Goal: Task Accomplishment & Management: Use online tool/utility

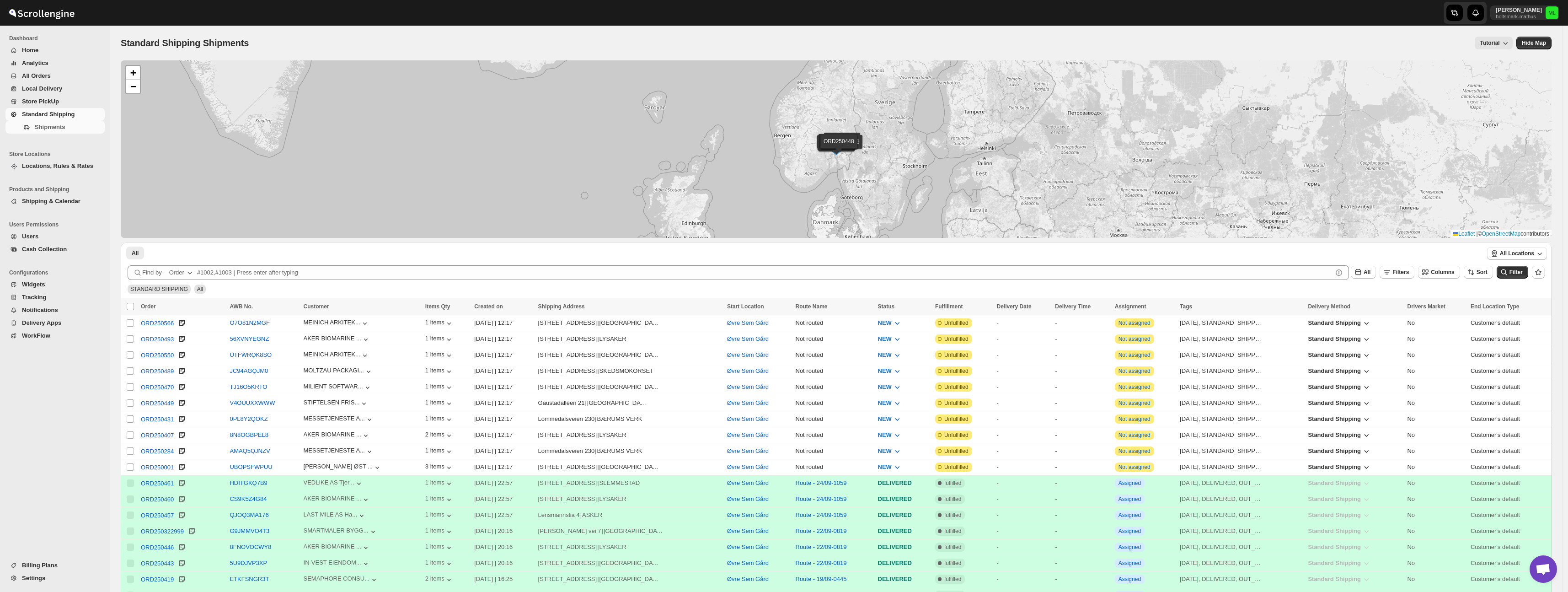
scroll to position [13, 0]
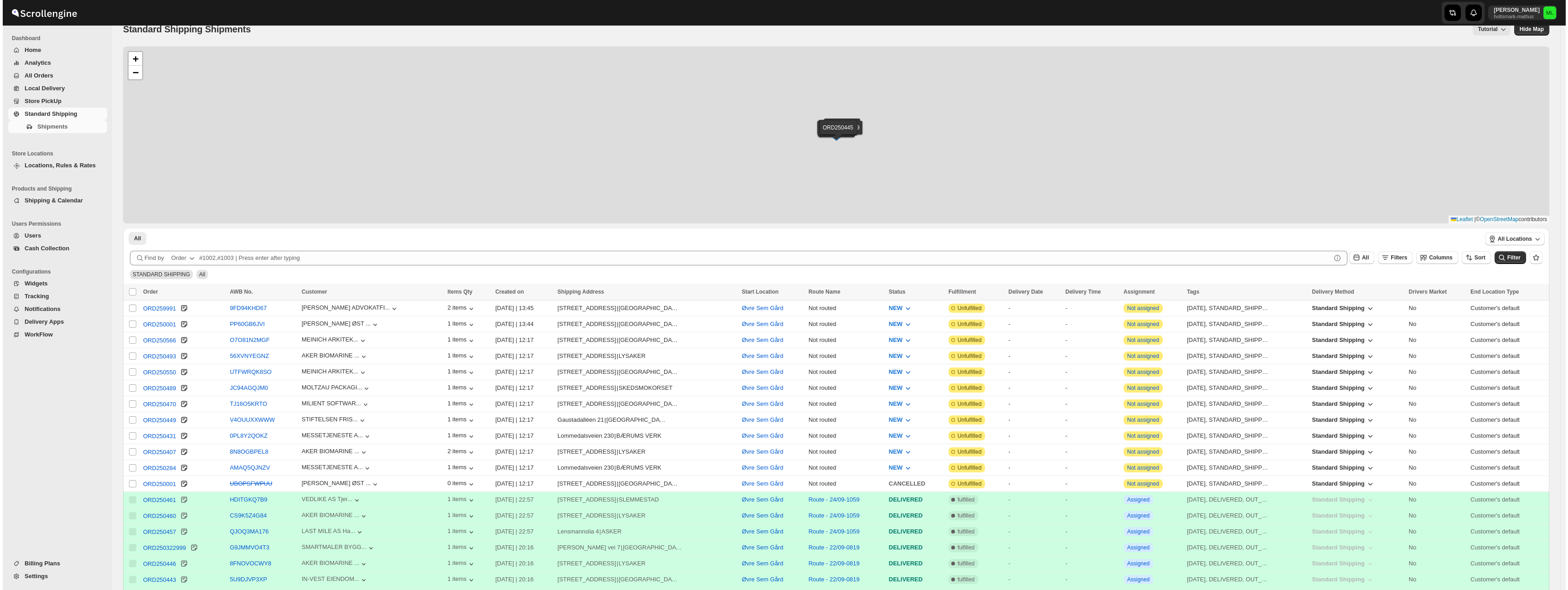
scroll to position [13, 0]
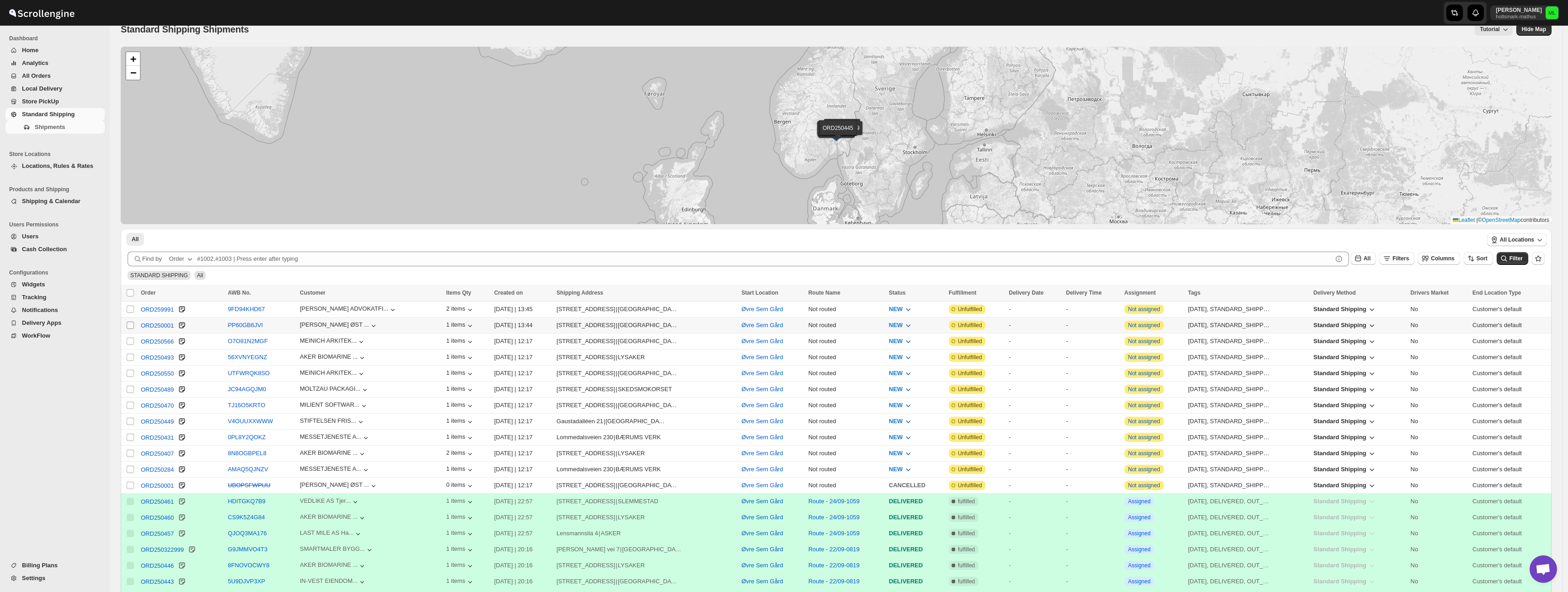
click at [131, 324] on input "Select shipment" at bounding box center [130, 325] width 7 height 7
checkbox input "true"
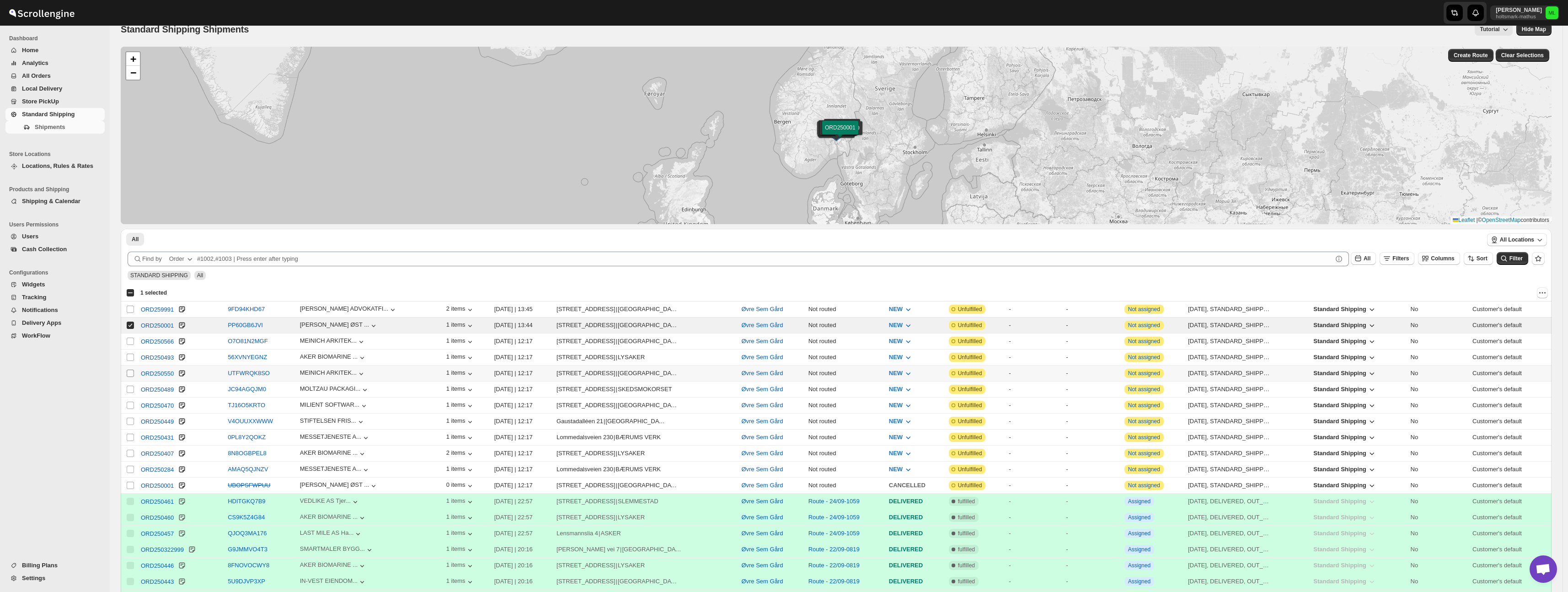
click at [130, 373] on input "Select shipment" at bounding box center [130, 373] width 7 height 7
checkbox input "true"
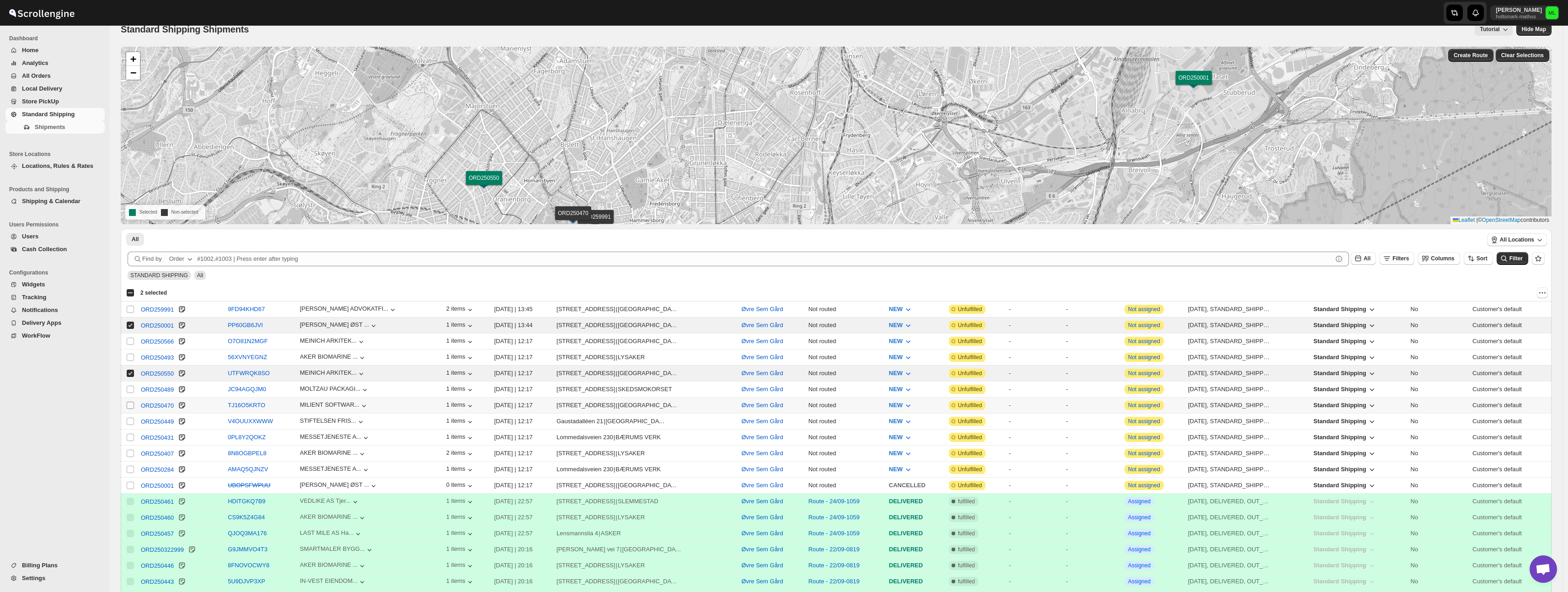
click at [128, 405] on input "Select shipment" at bounding box center [130, 405] width 7 height 7
checkbox input "true"
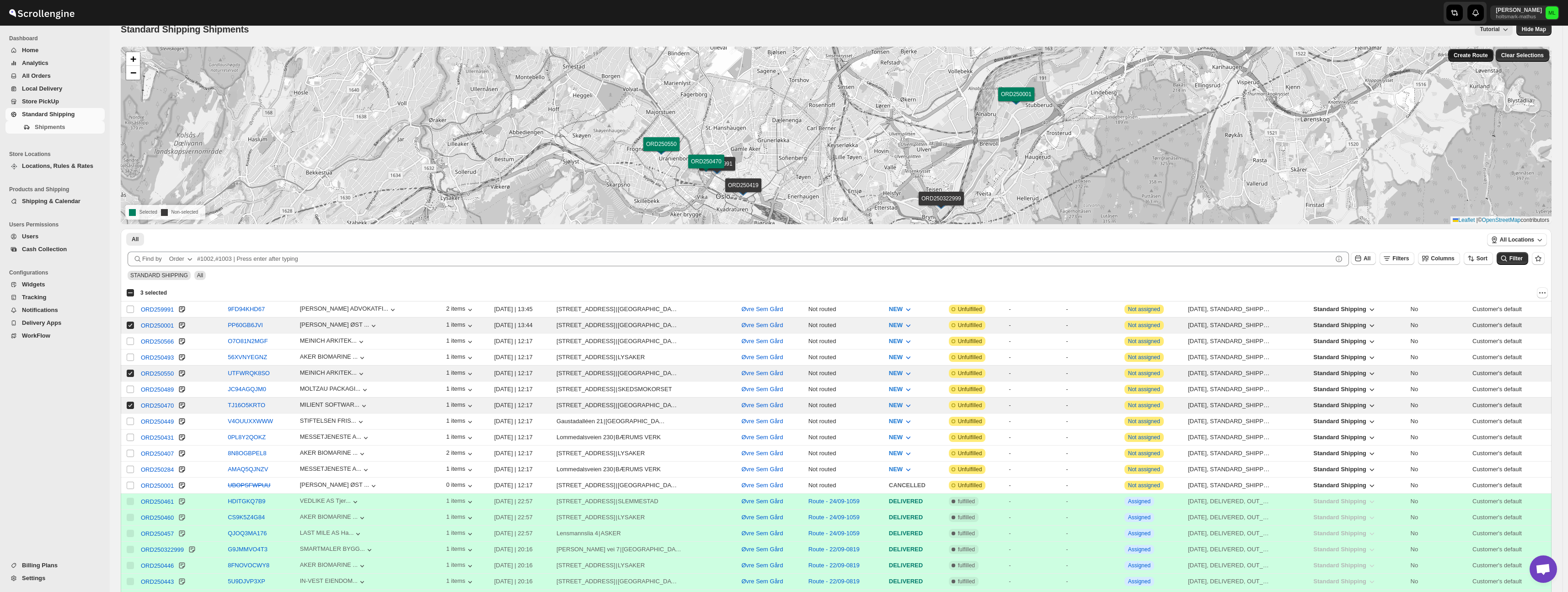
click at [1476, 56] on span "Create Route" at bounding box center [1471, 56] width 34 height 7
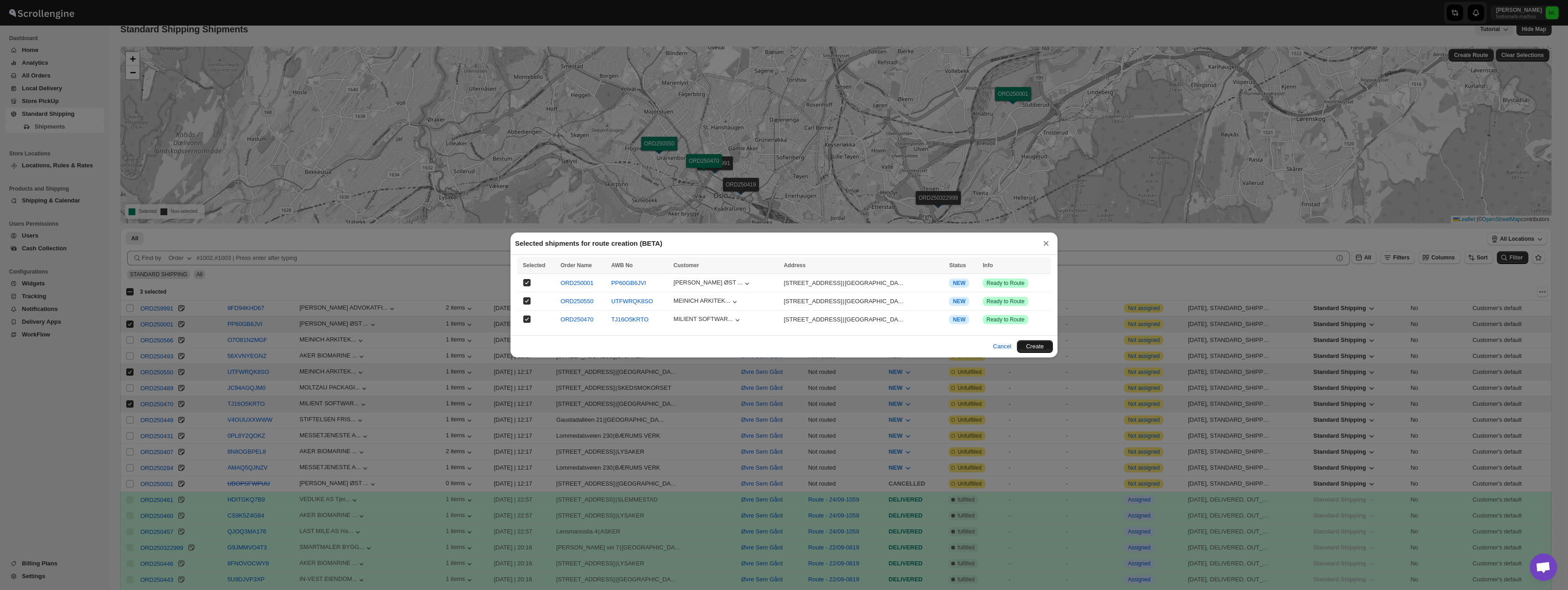
click at [1031, 348] on button "Create" at bounding box center [1035, 346] width 36 height 13
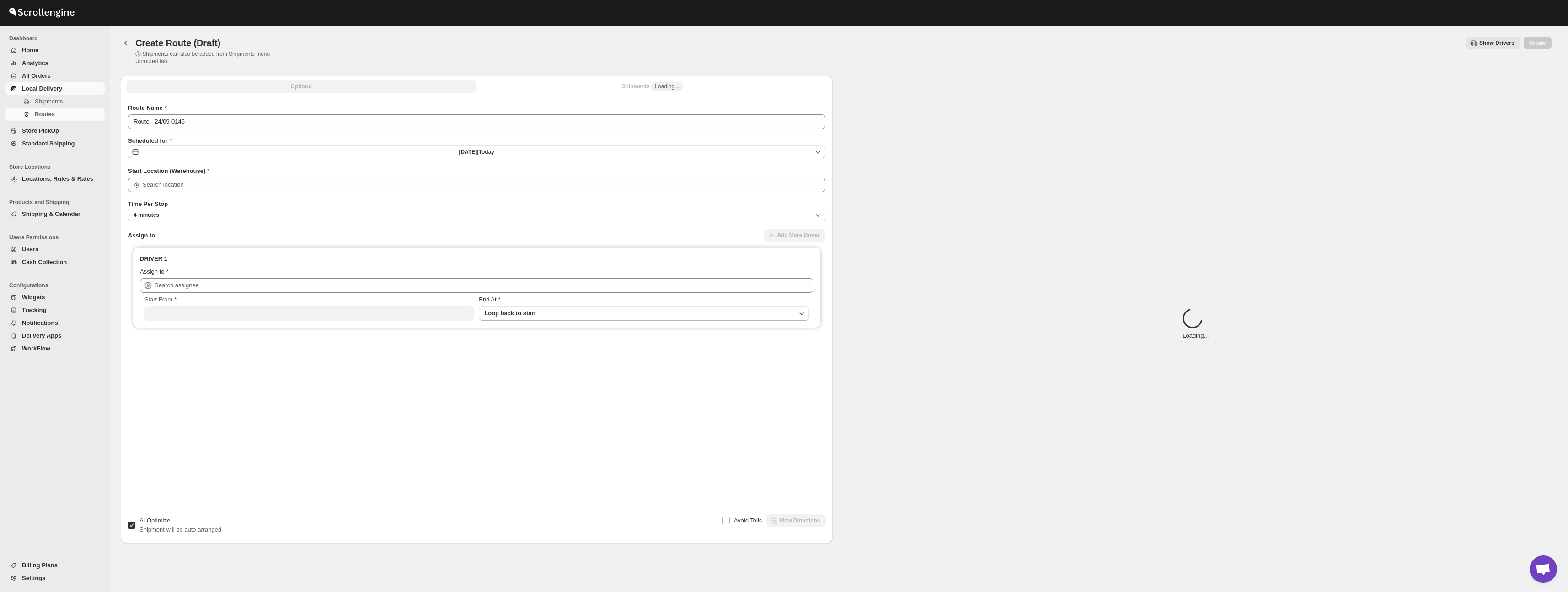
type input "Øvre Sem Gård"
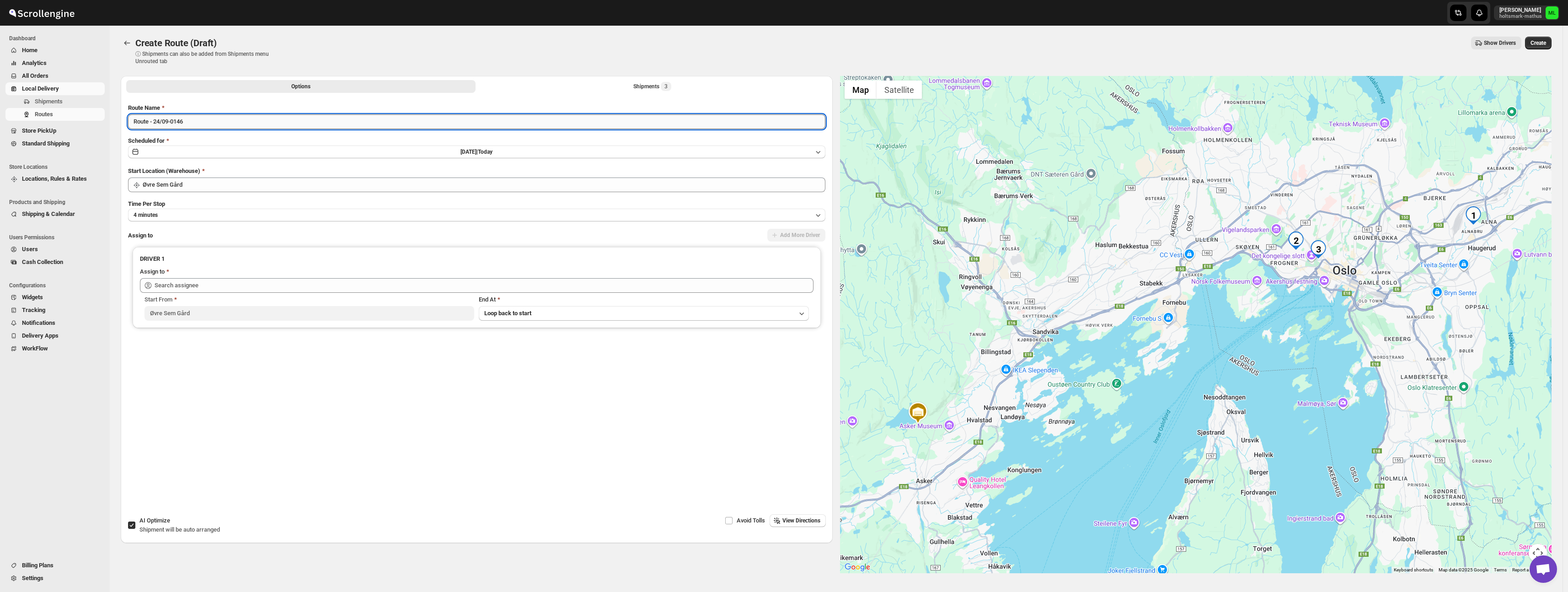
click at [208, 124] on input "Route - 24/09-0146" at bounding box center [477, 122] width 697 height 15
click at [192, 152] on button "[DATE] | [DATE]" at bounding box center [477, 152] width 697 height 13
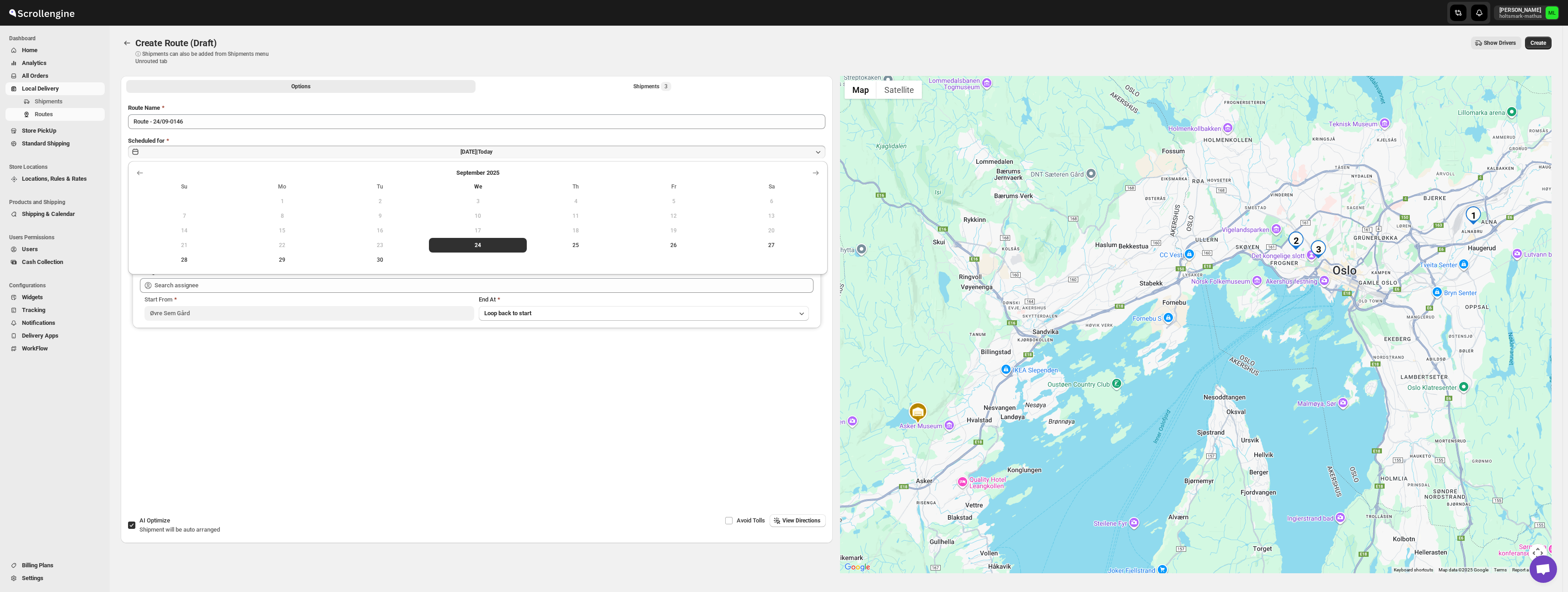
drag, startPoint x: 576, startPoint y: 239, endPoint x: 565, endPoint y: 236, distance: 11.4
click at [576, 239] on button "25" at bounding box center [576, 245] width 98 height 15
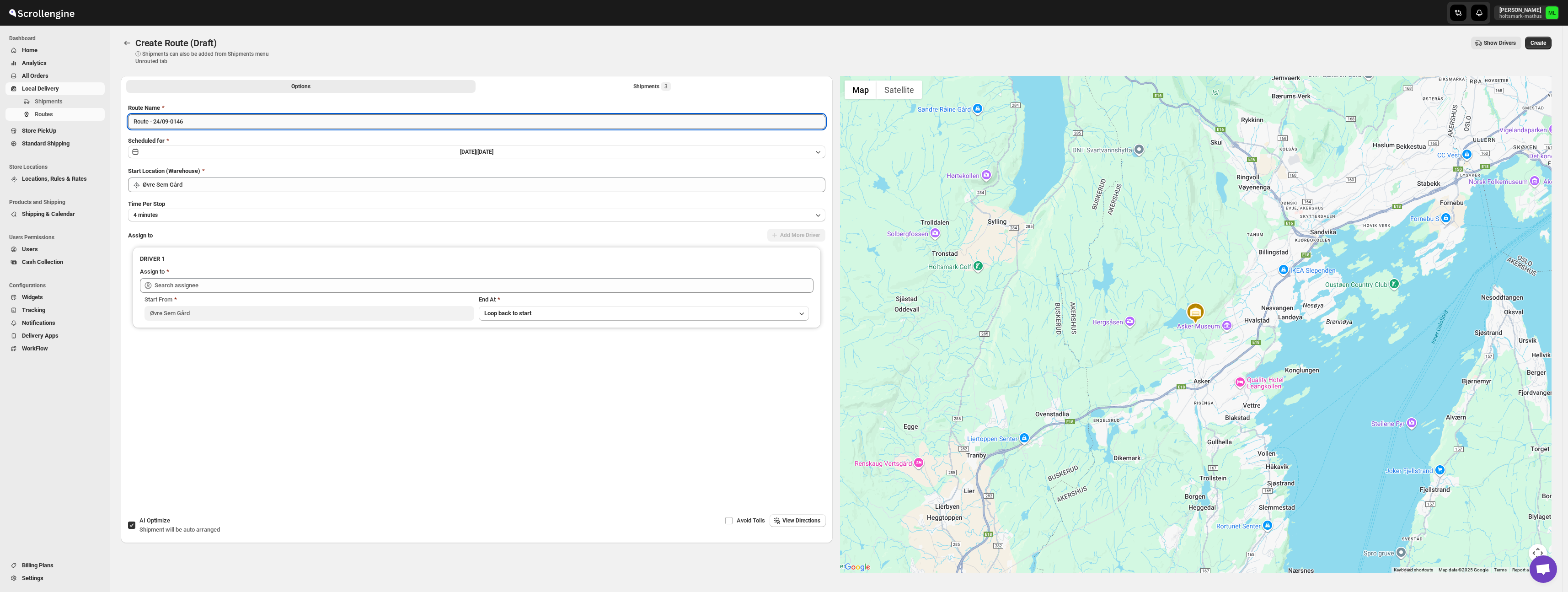
click at [162, 123] on input "Route - 24/09-0146" at bounding box center [477, 122] width 697 height 15
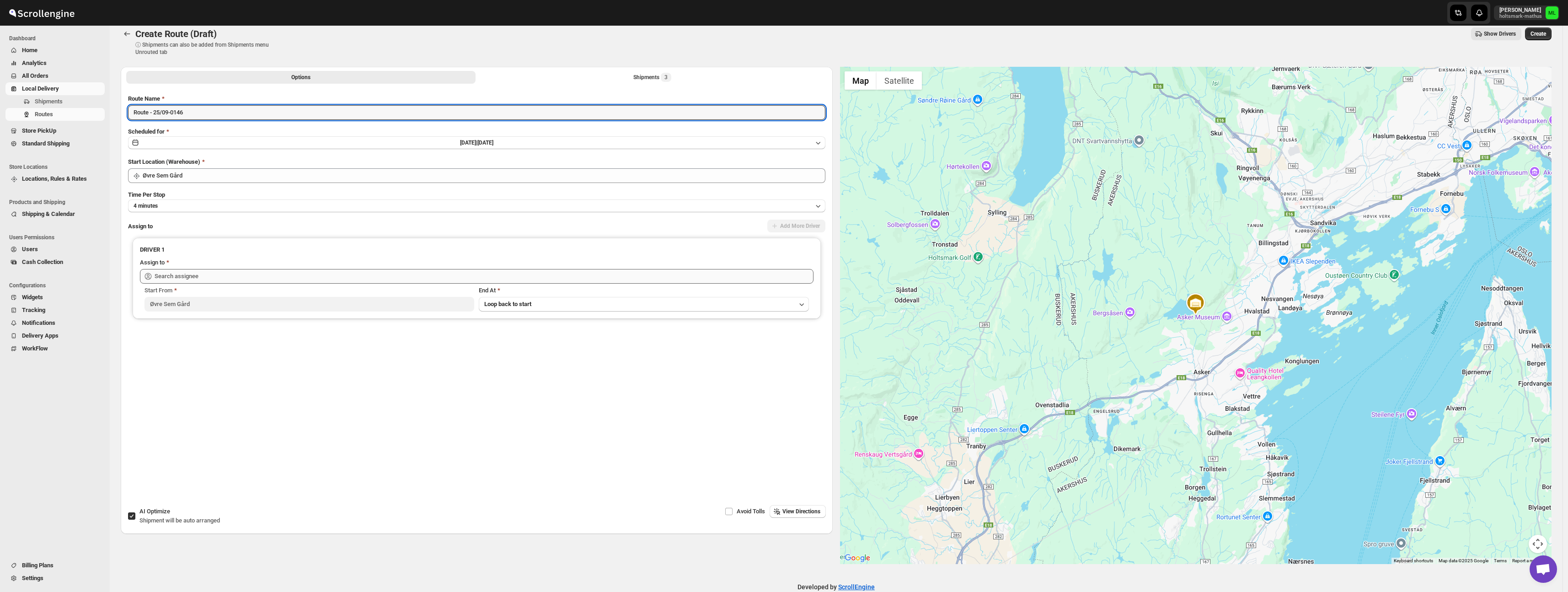
type input "Route - 25/09-0146"
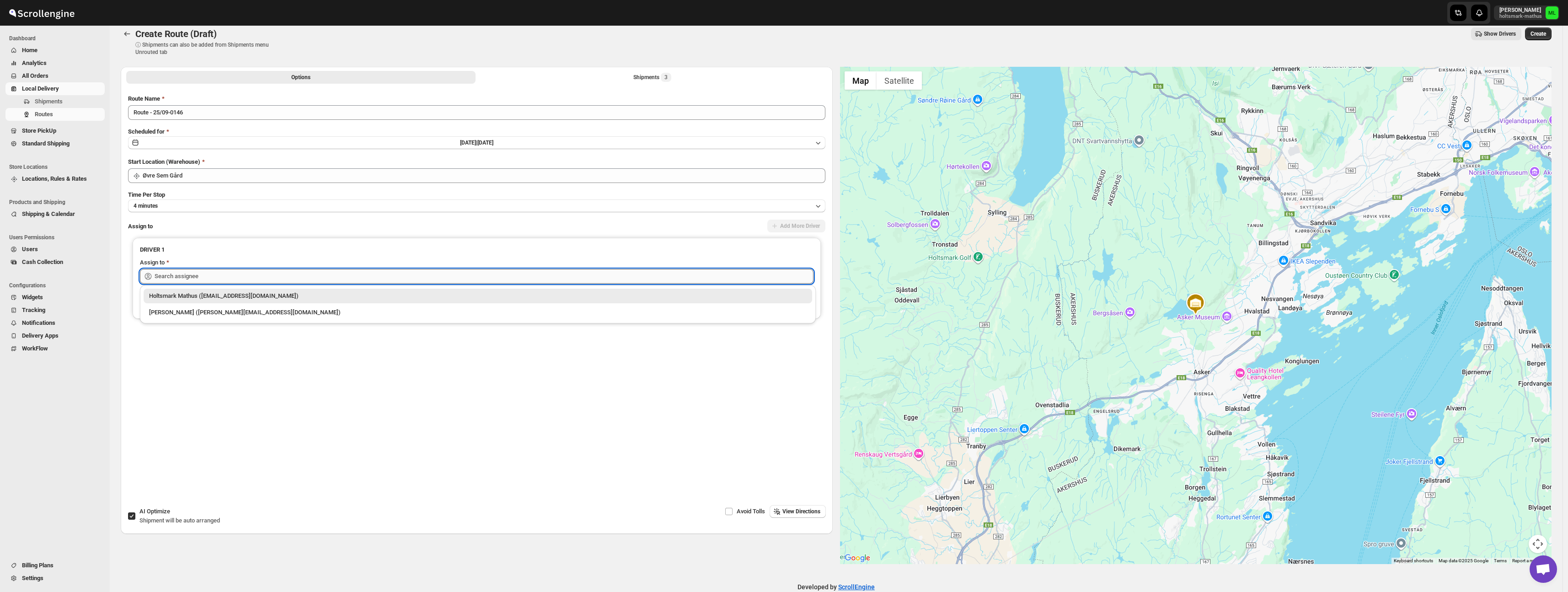
click at [239, 281] on input "text" at bounding box center [484, 276] width 659 height 15
click at [243, 320] on div "[PERSON_NAME] ([PERSON_NAME][EMAIL_ADDRESS][DOMAIN_NAME])" at bounding box center [477, 312] width 669 height 15
type input "[PERSON_NAME] ([PERSON_NAME][EMAIL_ADDRESS][DOMAIN_NAME])"
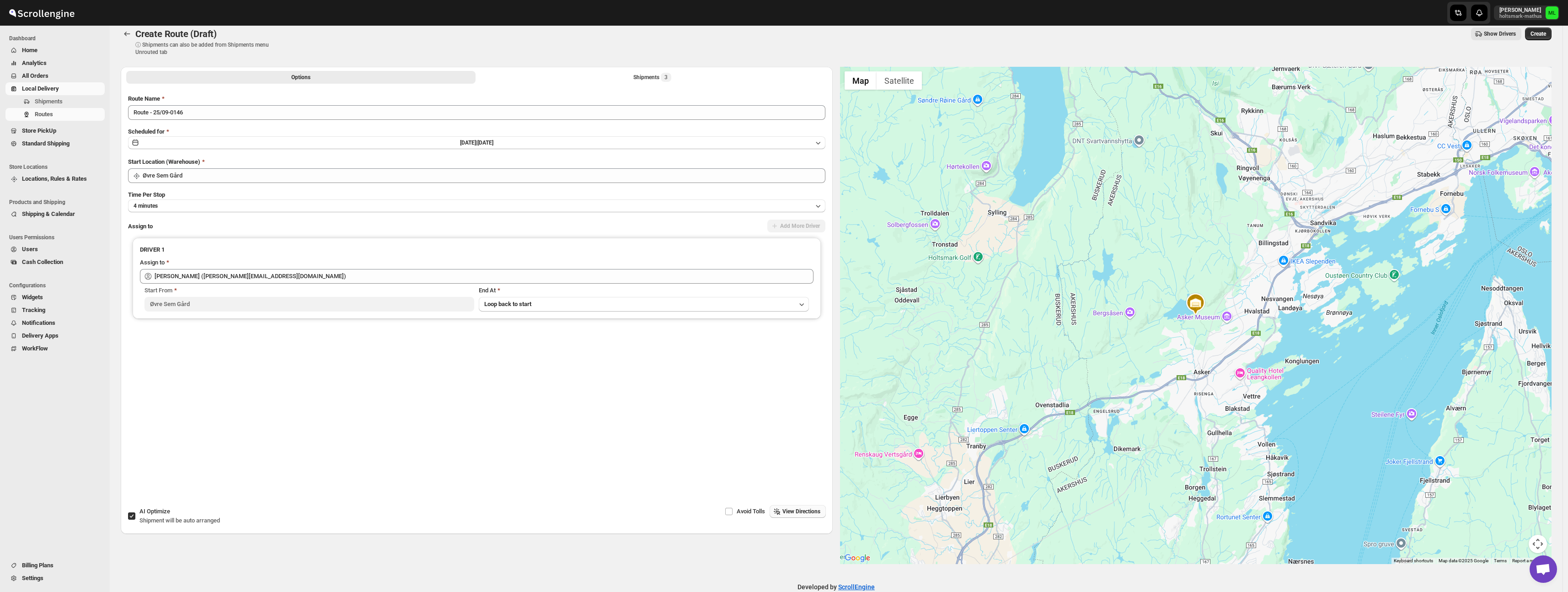
click at [782, 513] on span "View Directions" at bounding box center [801, 511] width 38 height 7
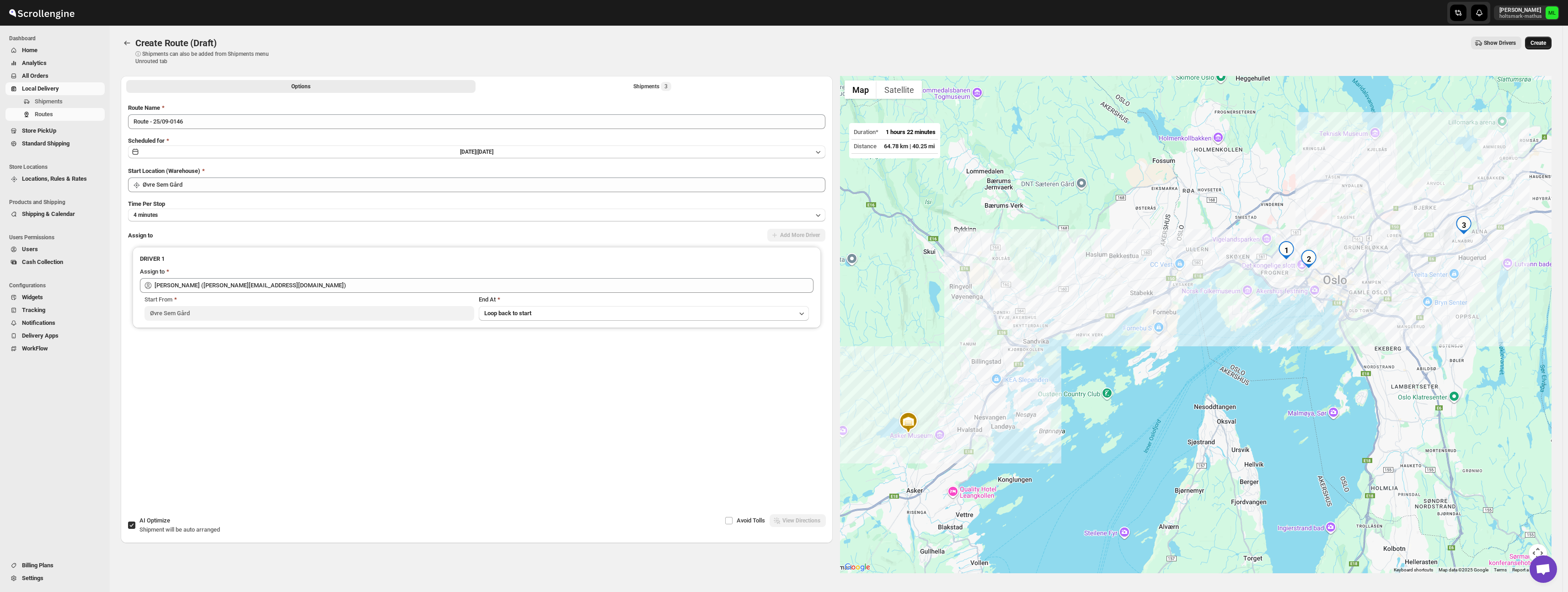
click at [1545, 45] on span "Create" at bounding box center [1537, 43] width 15 height 7
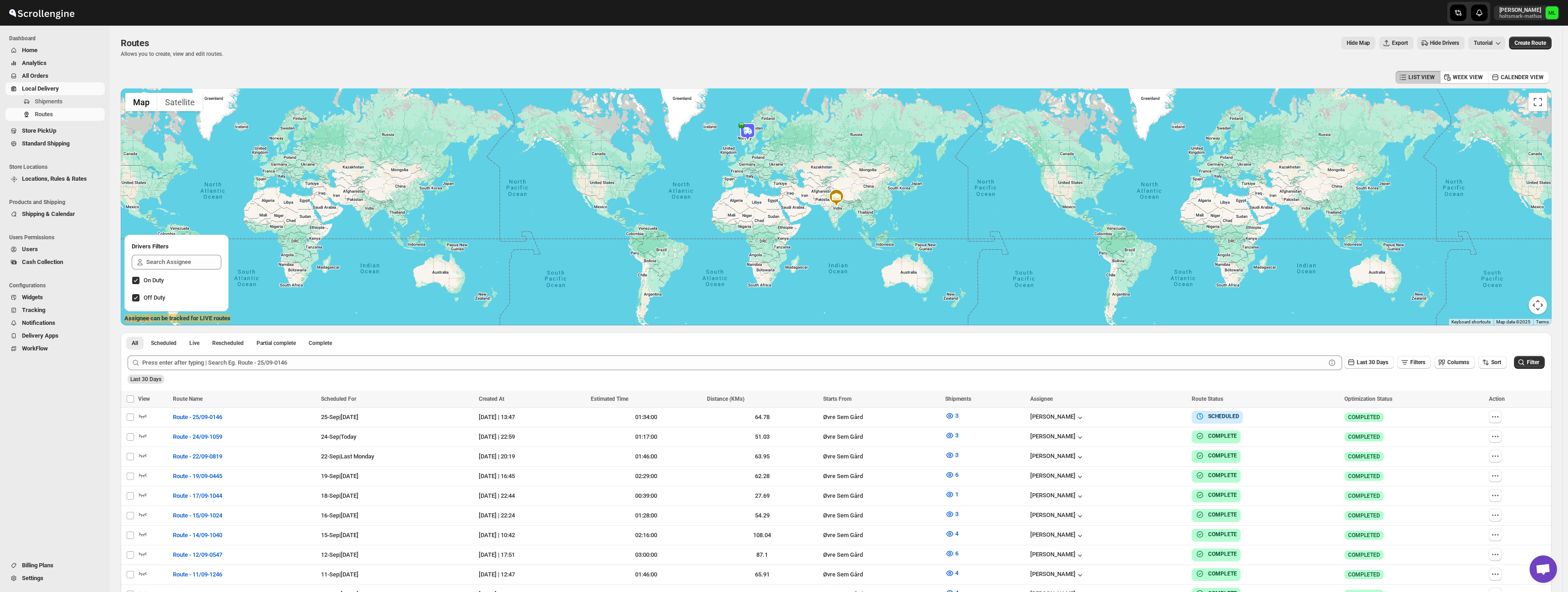
click at [65, 137] on link "Standard Shipping" at bounding box center [55, 144] width 99 height 13
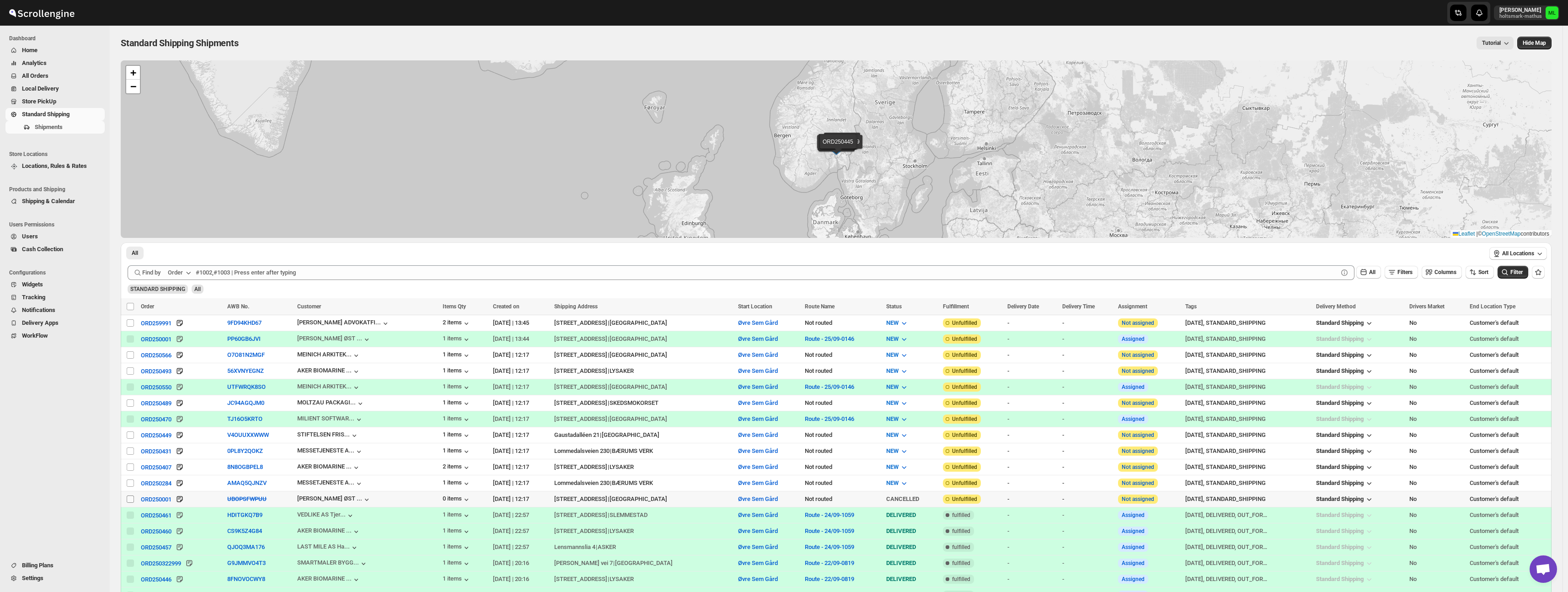
drag, startPoint x: 128, startPoint y: 499, endPoint x: 128, endPoint y: 486, distance: 13.0
click at [128, 499] on input "Select shipment" at bounding box center [130, 499] width 7 height 7
checkbox input "true"
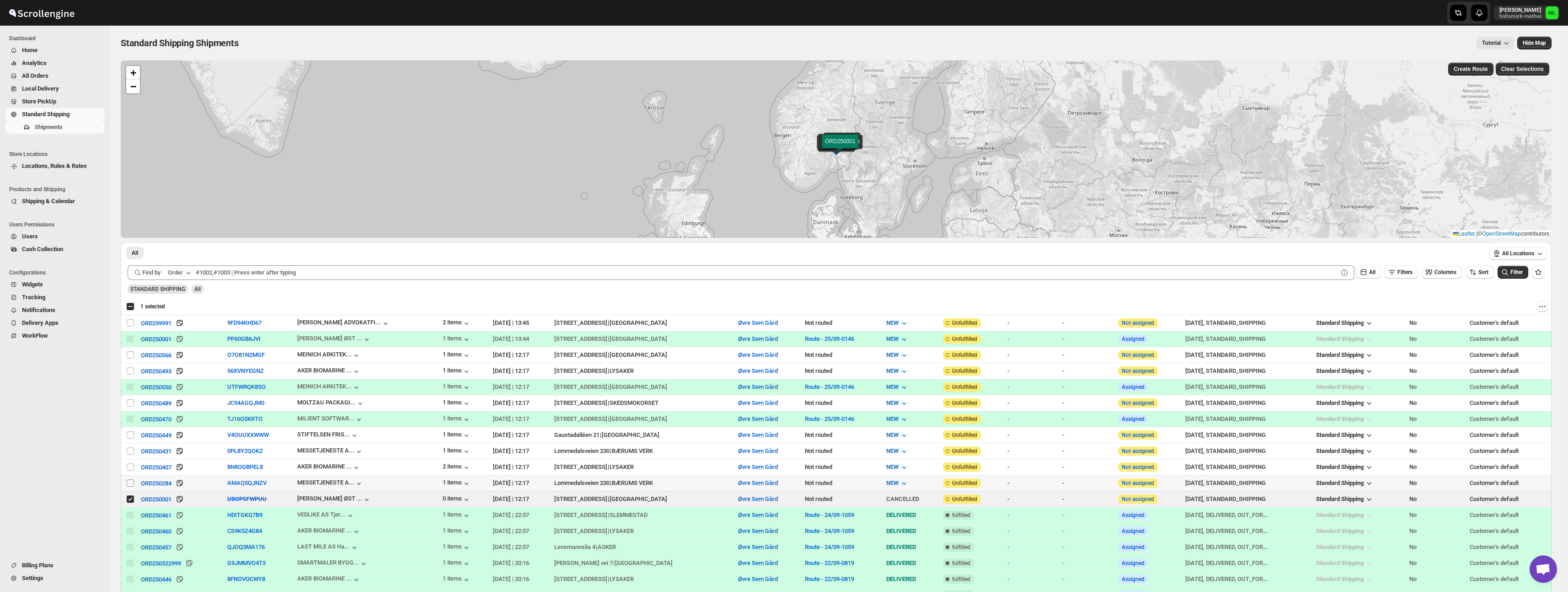
click at [128, 481] on input "Select shipment" at bounding box center [130, 483] width 7 height 7
checkbox input "true"
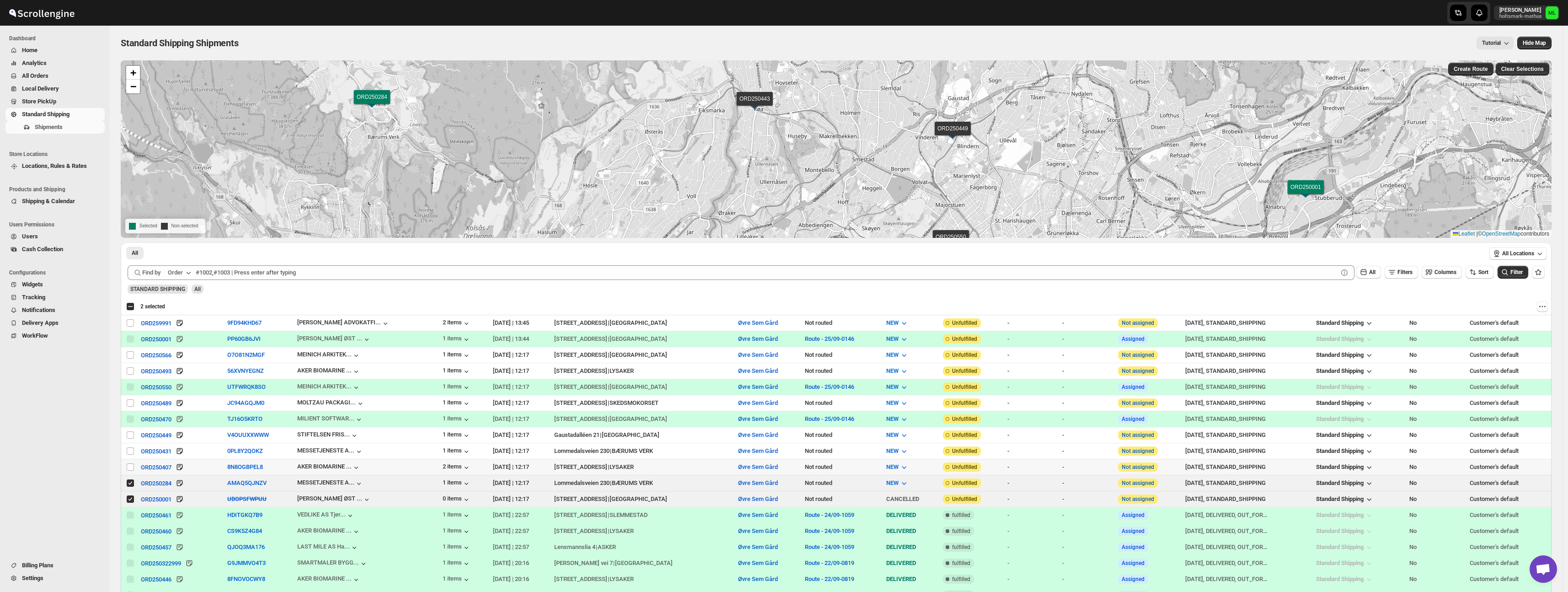
click at [129, 464] on input "Select shipment" at bounding box center [130, 467] width 7 height 7
checkbox input "true"
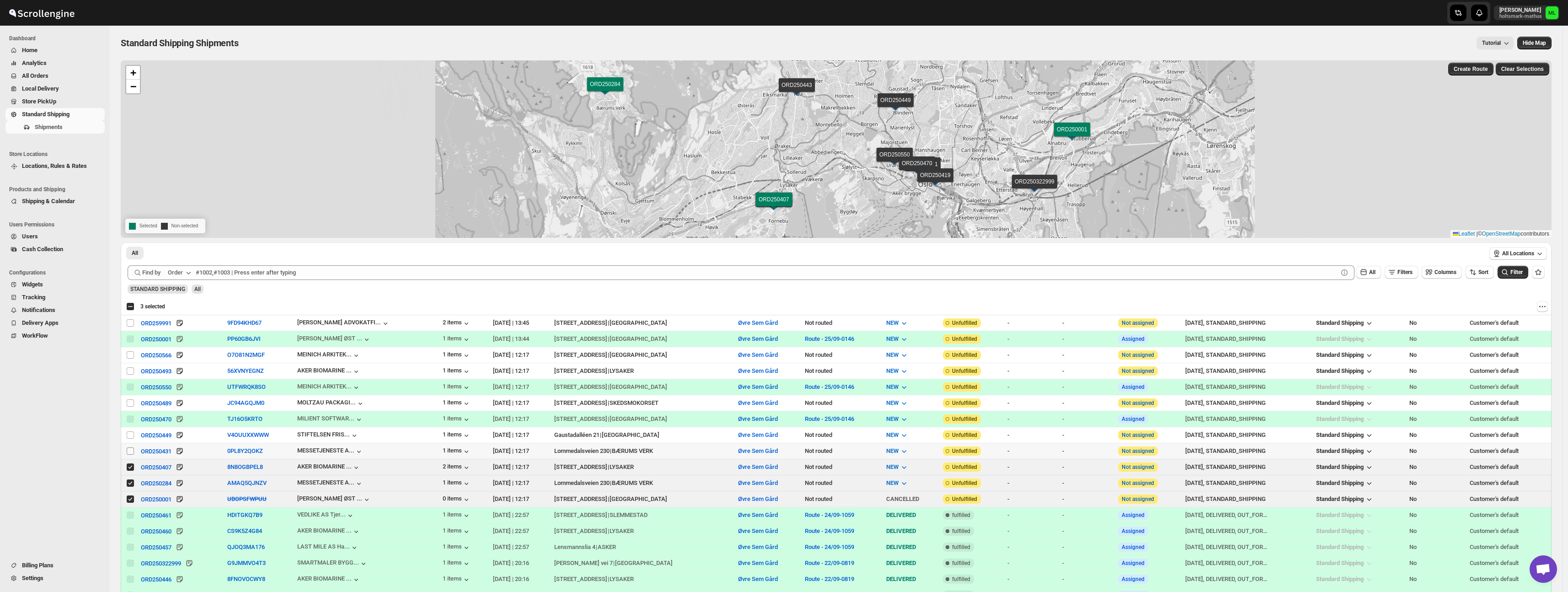
click at [130, 448] on input "Select shipment" at bounding box center [130, 451] width 7 height 7
checkbox input "true"
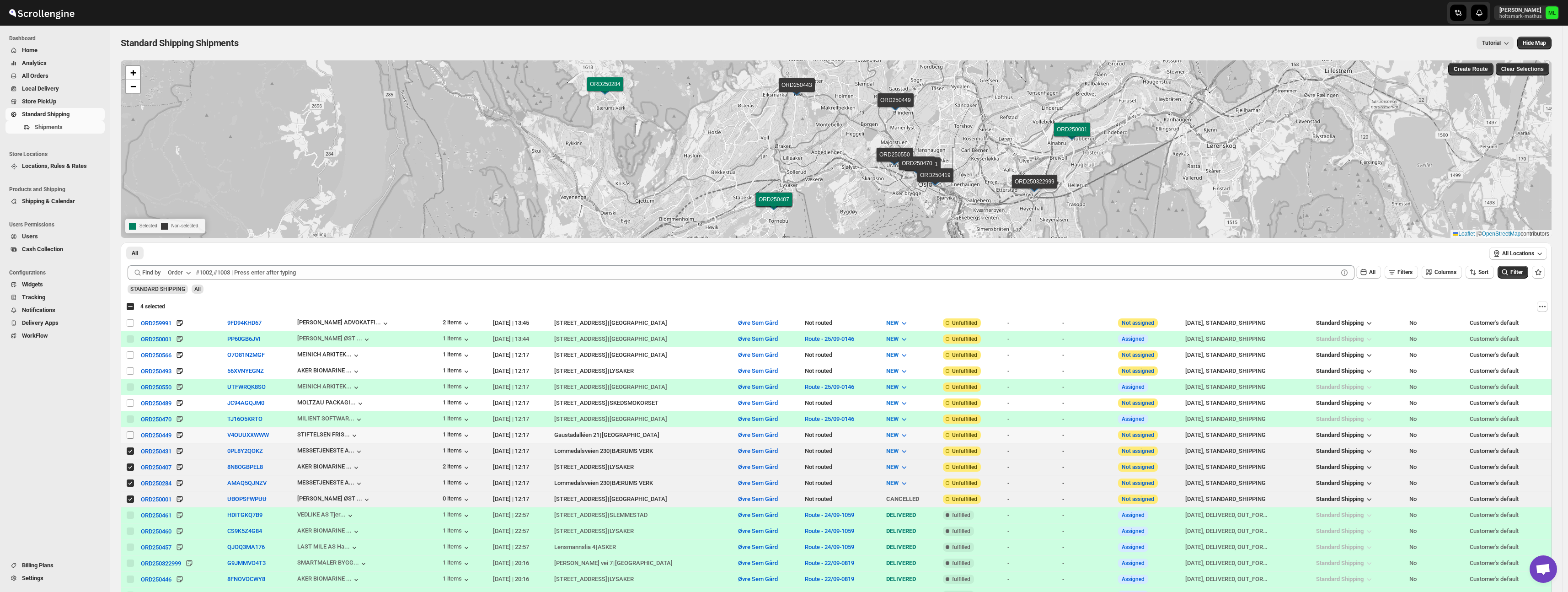
click at [129, 436] on input "Select shipment" at bounding box center [130, 435] width 7 height 7
checkbox input "true"
click at [129, 400] on input "Select shipment" at bounding box center [130, 403] width 7 height 7
checkbox input "true"
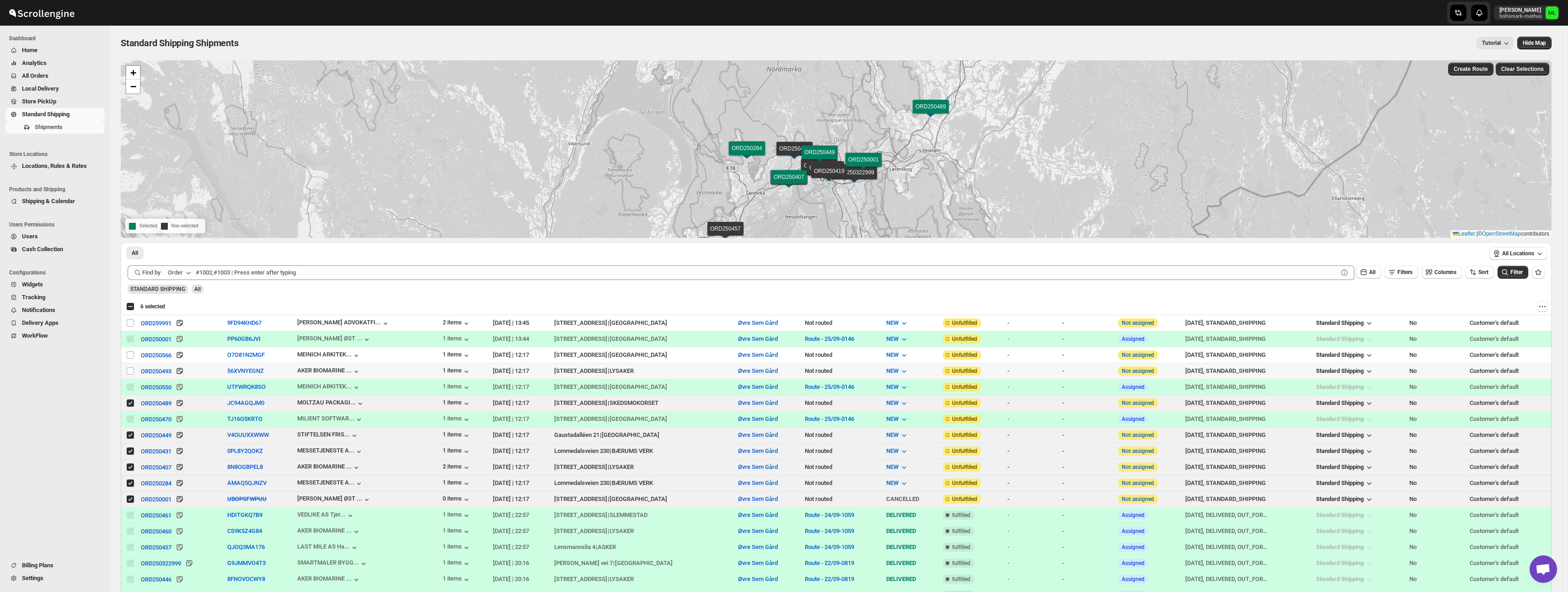
drag, startPoint x: 126, startPoint y: 370, endPoint x: 130, endPoint y: 362, distance: 8.9
click at [128, 367] on input "Select shipment" at bounding box center [130, 371] width 7 height 7
checkbox input "true"
drag, startPoint x: 131, startPoint y: 354, endPoint x: 131, endPoint y: 343, distance: 11.0
click at [131, 353] on input "Select shipment" at bounding box center [130, 355] width 7 height 7
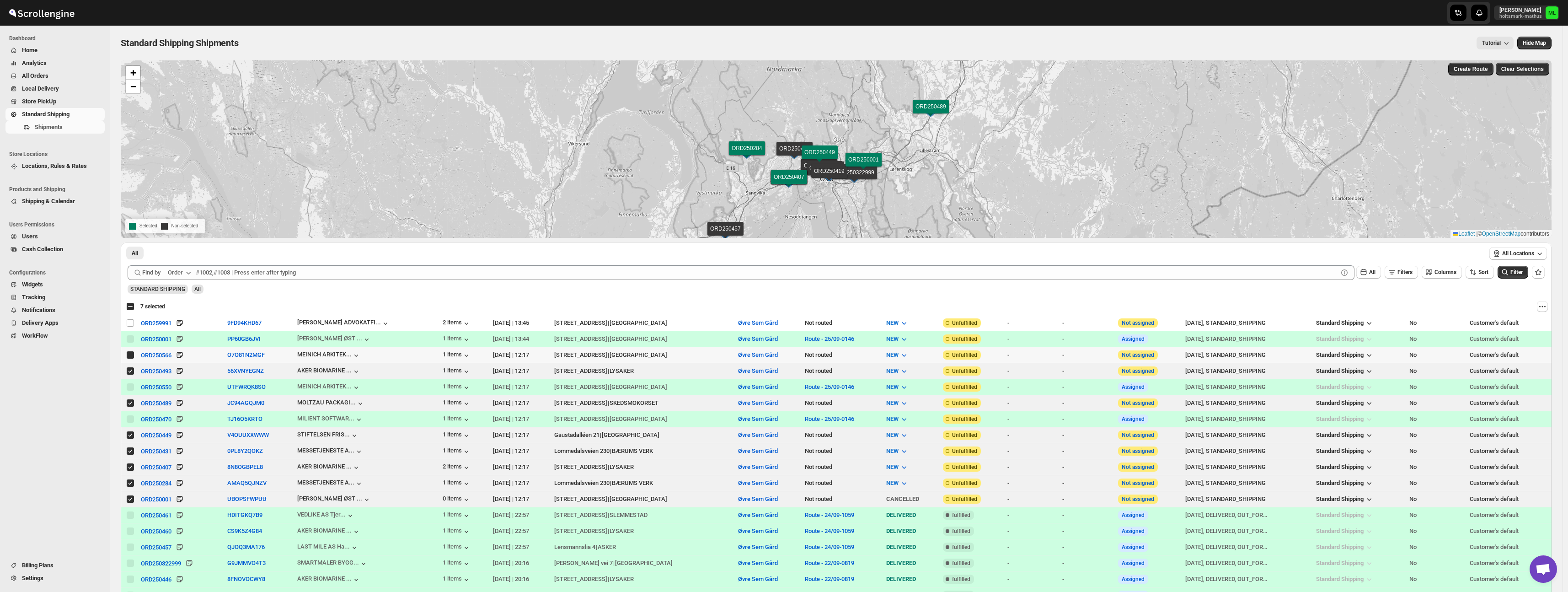
checkbox input "true"
click at [131, 321] on input "Select shipment" at bounding box center [130, 323] width 7 height 7
checkbox input "true"
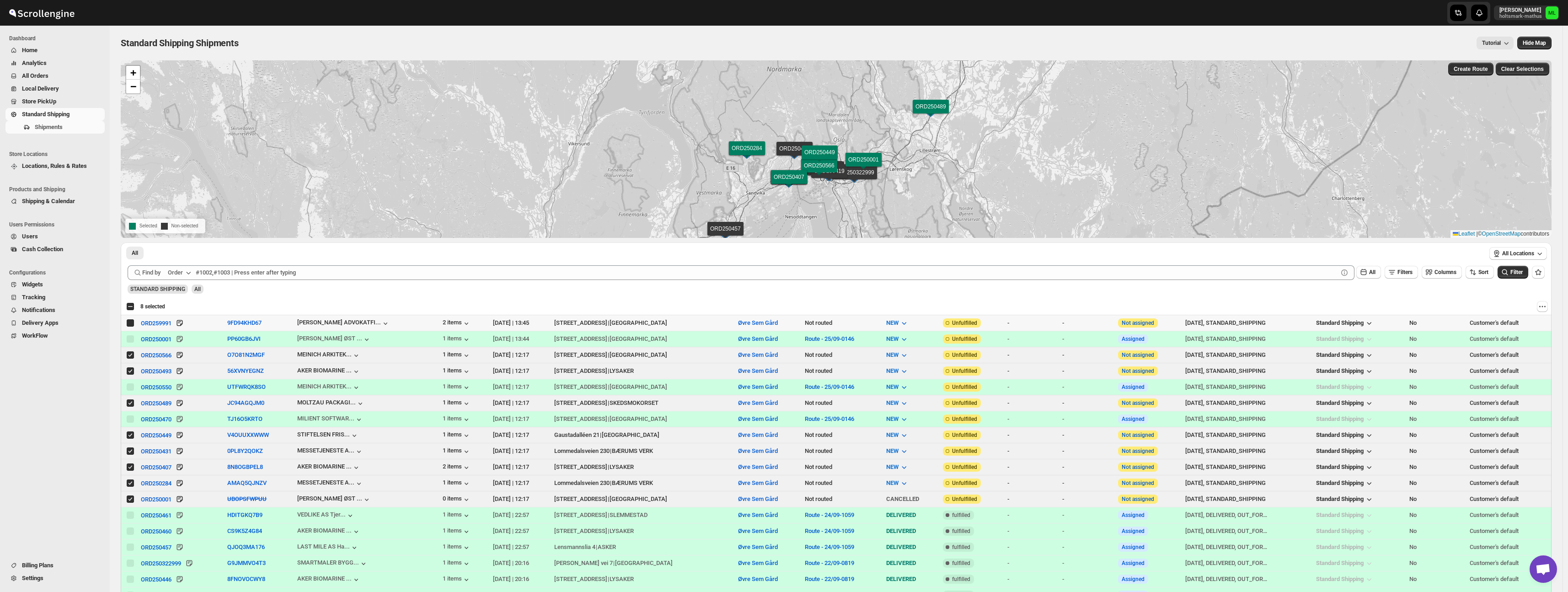
checkbox input "true"
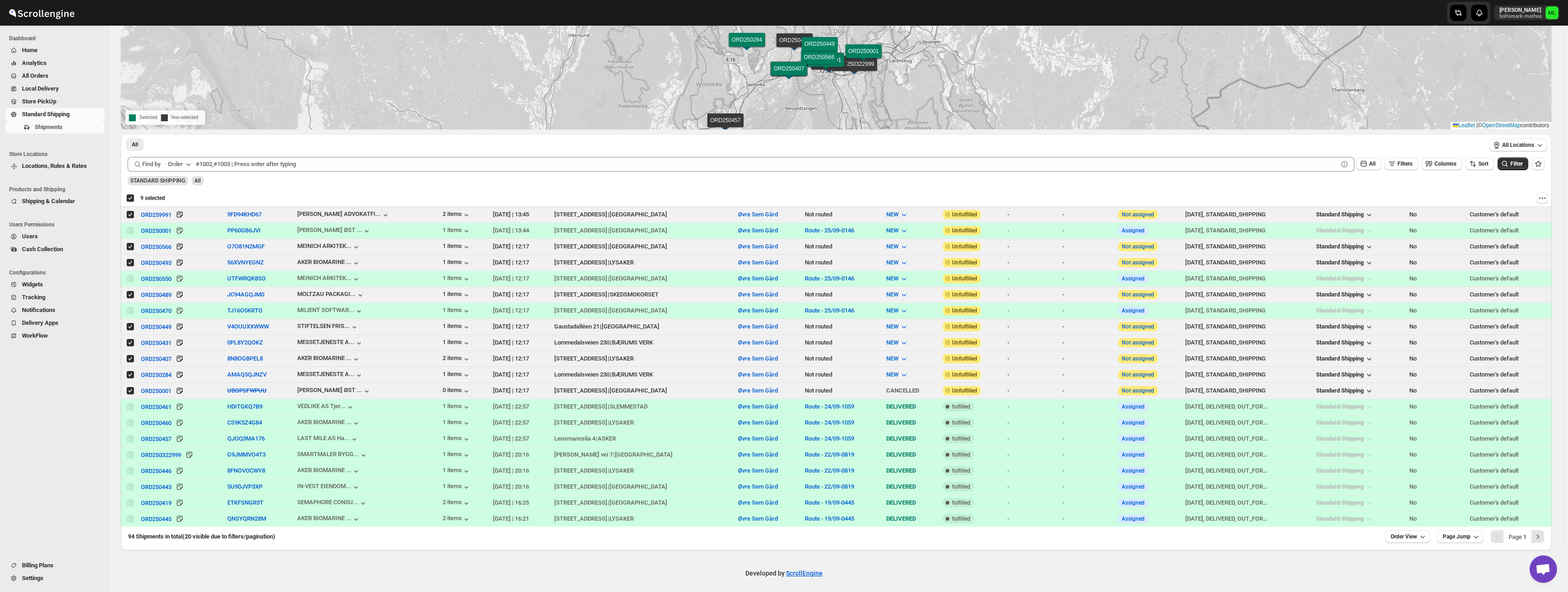
scroll to position [110, 0]
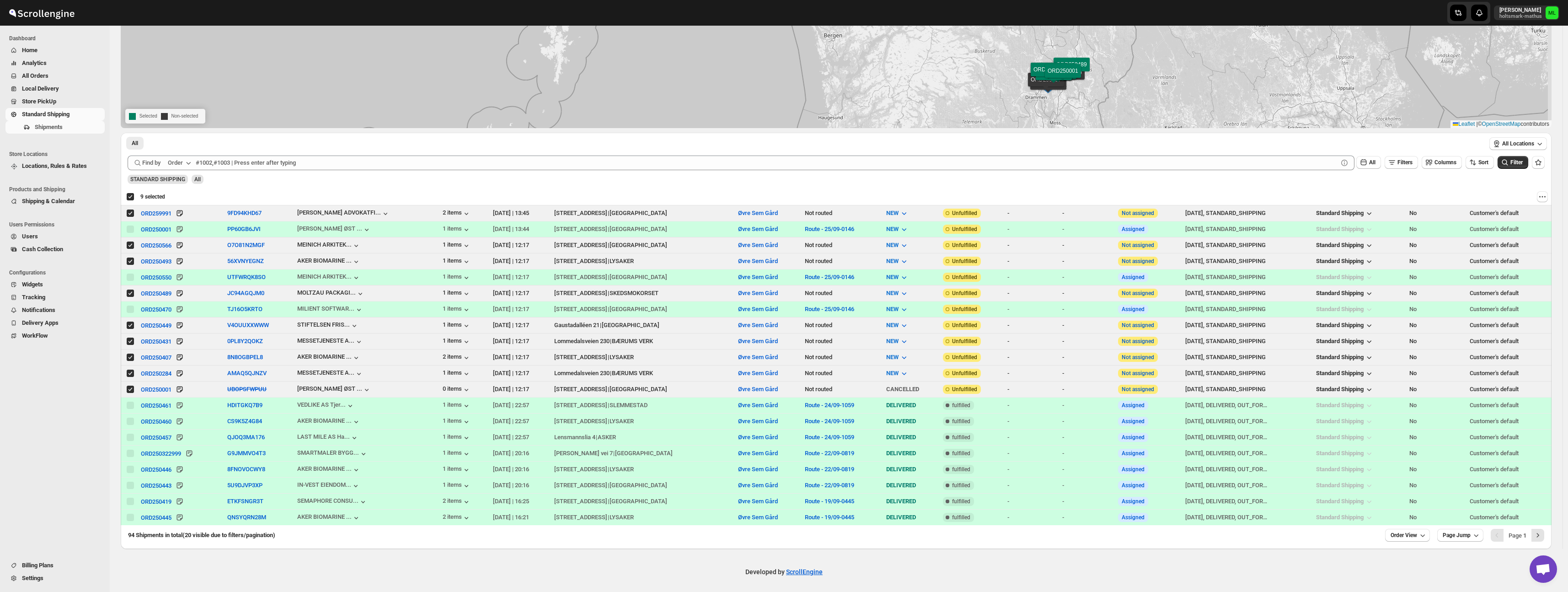
drag, startPoint x: 1191, startPoint y: 71, endPoint x: 1050, endPoint y: 78, distance: 141.2
click at [1050, 78] on img at bounding box center [1053, 79] width 13 height 10
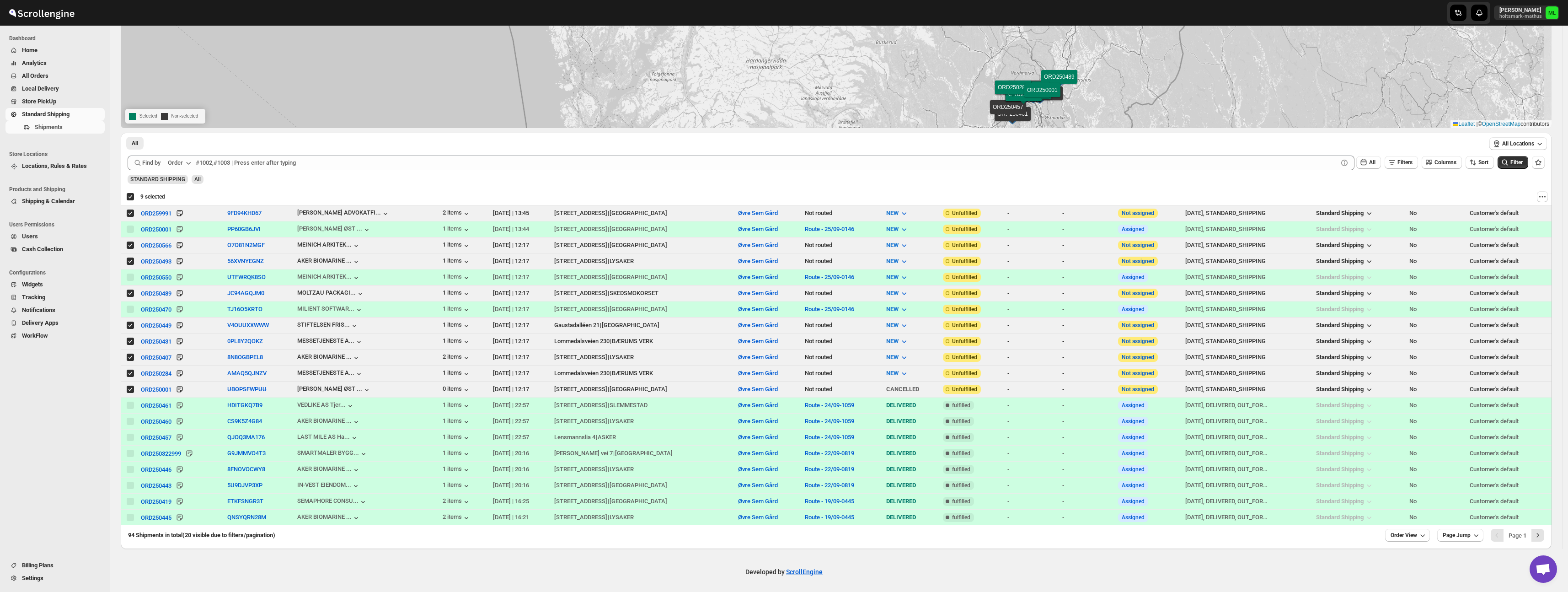
drag, startPoint x: 1082, startPoint y: 79, endPoint x: 1050, endPoint y: 94, distance: 35.3
click at [1050, 95] on div "ORD250001 ORD250550 ORD250470 ORD250461 ORD250460 ORD250457 ORD250322999 ORD250…" at bounding box center [836, 39] width 1431 height 178
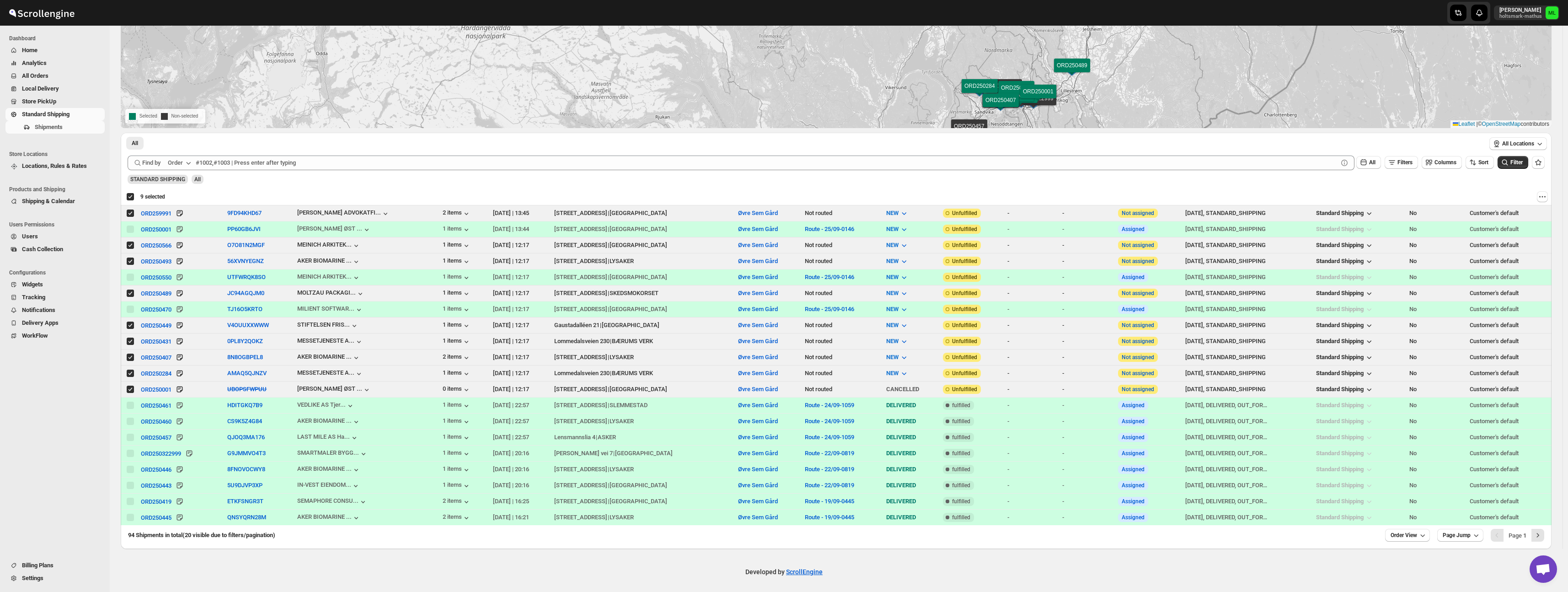
drag, startPoint x: 1051, startPoint y: 76, endPoint x: 1055, endPoint y: 57, distance: 19.4
click at [1055, 57] on div "ORD250001 ORD250550 ORD250470 ORD250461 ORD250460 ORD250457 ORD250322999 ORD250…" at bounding box center [836, 39] width 1431 height 178
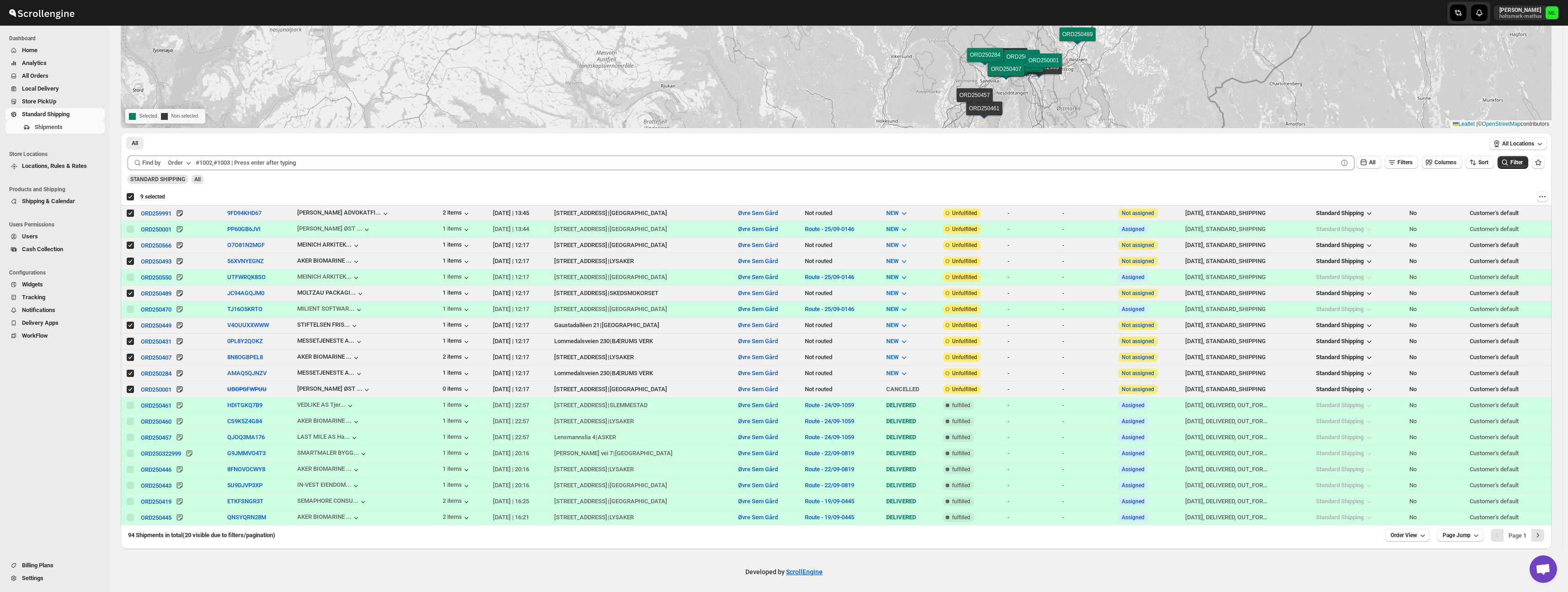
drag, startPoint x: 1040, startPoint y: 72, endPoint x: 1200, endPoint y: 68, distance: 160.0
click at [1046, 41] on div "ORD250001 ORD250550 ORD250470 ORD250461 ORD250460 ORD250457 ORD250322999 ORD250…" at bounding box center [836, 39] width 1431 height 178
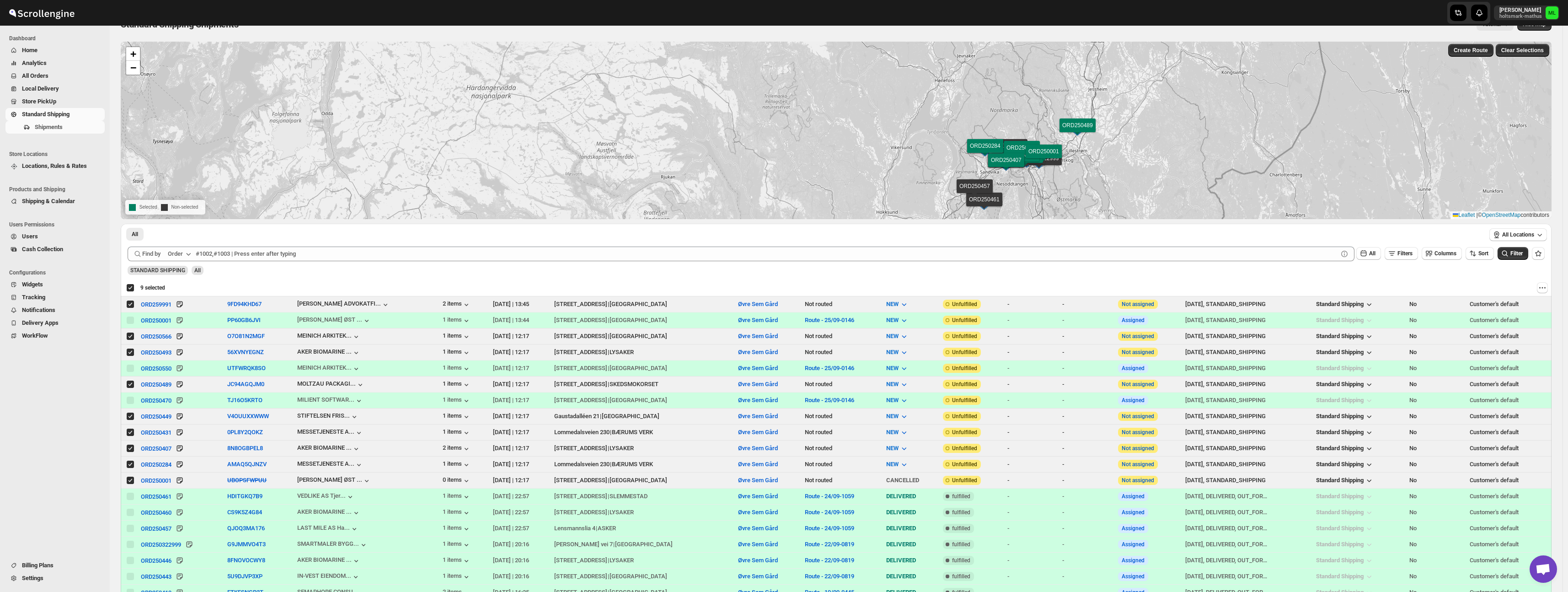
scroll to position [0, 0]
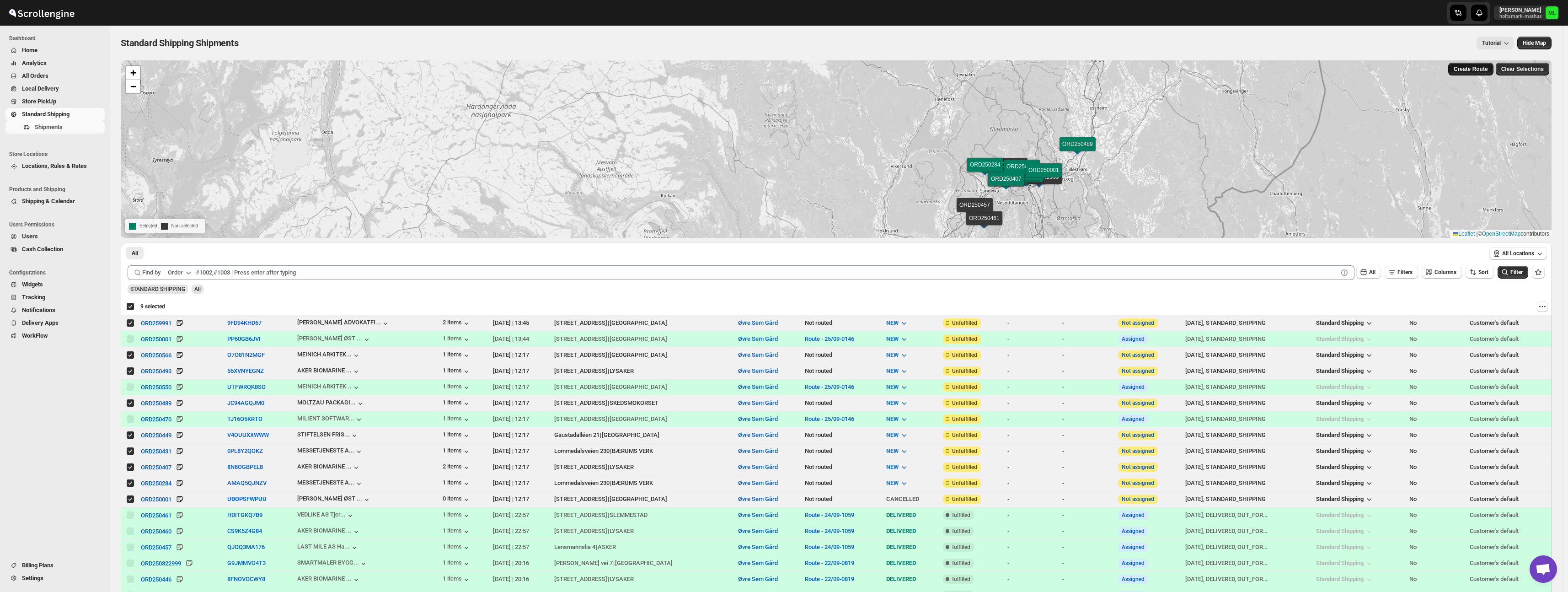
click at [1472, 72] on span "Create Route" at bounding box center [1471, 69] width 34 height 7
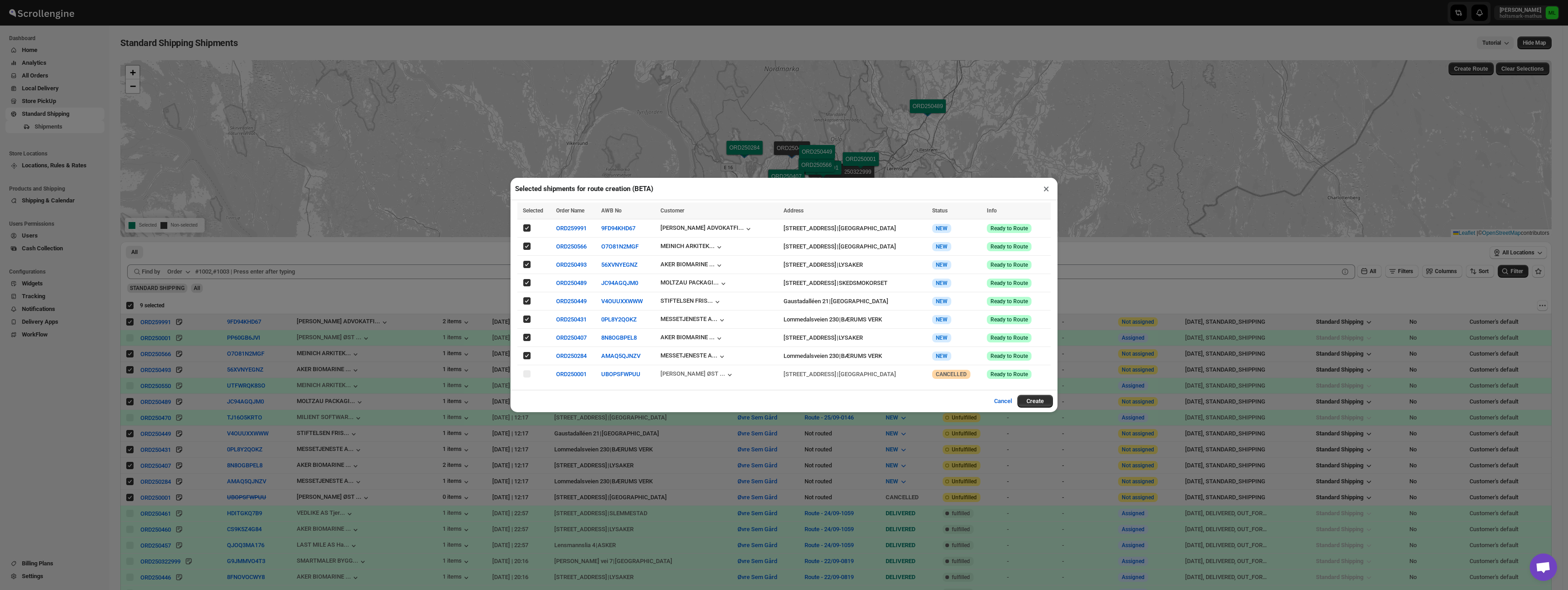
click at [1006, 403] on button "Cancel" at bounding box center [1003, 401] width 29 height 18
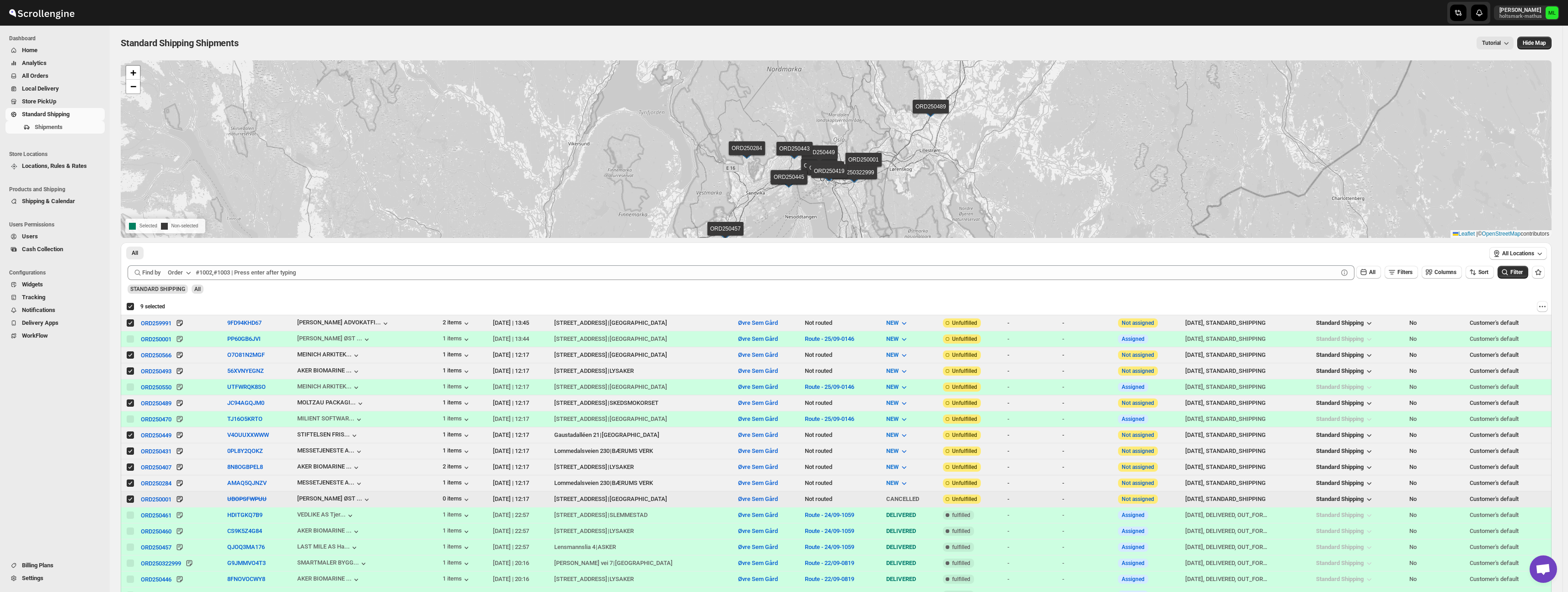
click at [129, 499] on input "Select shipment" at bounding box center [130, 499] width 7 height 7
checkbox input "false"
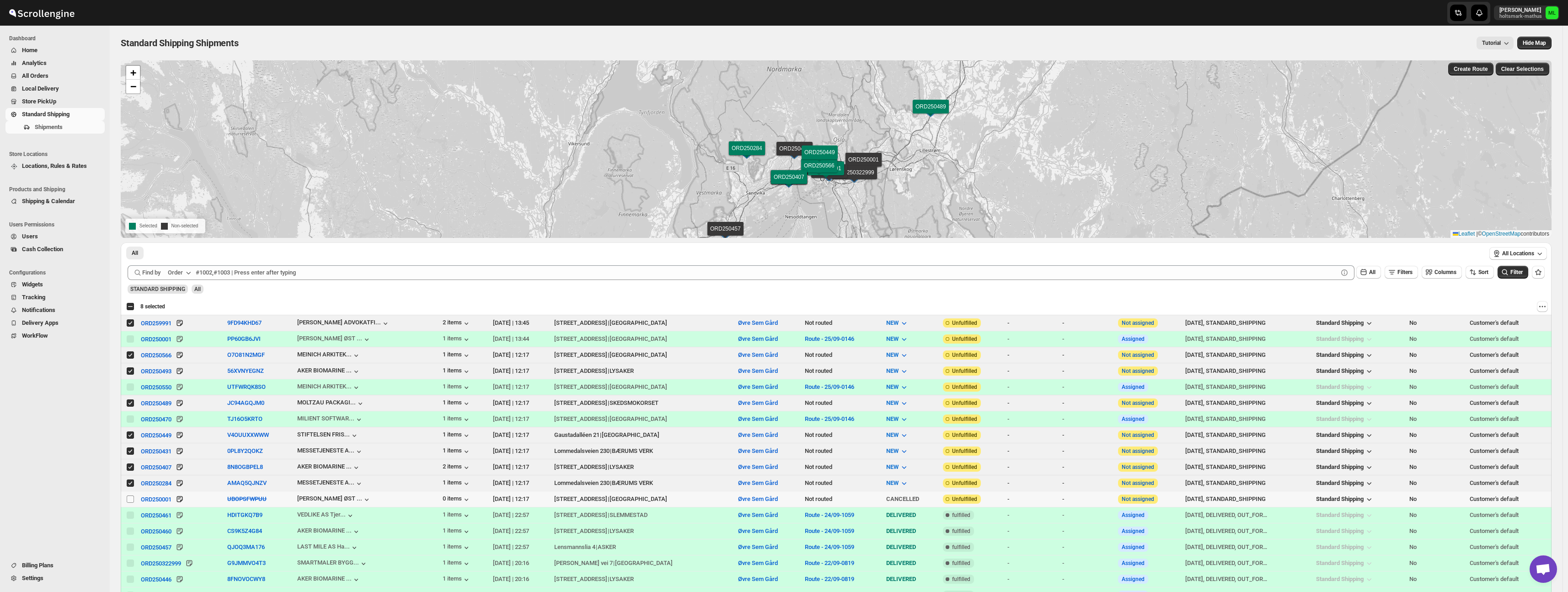
click at [131, 500] on input "Select shipment" at bounding box center [130, 499] width 7 height 7
checkbox input "true"
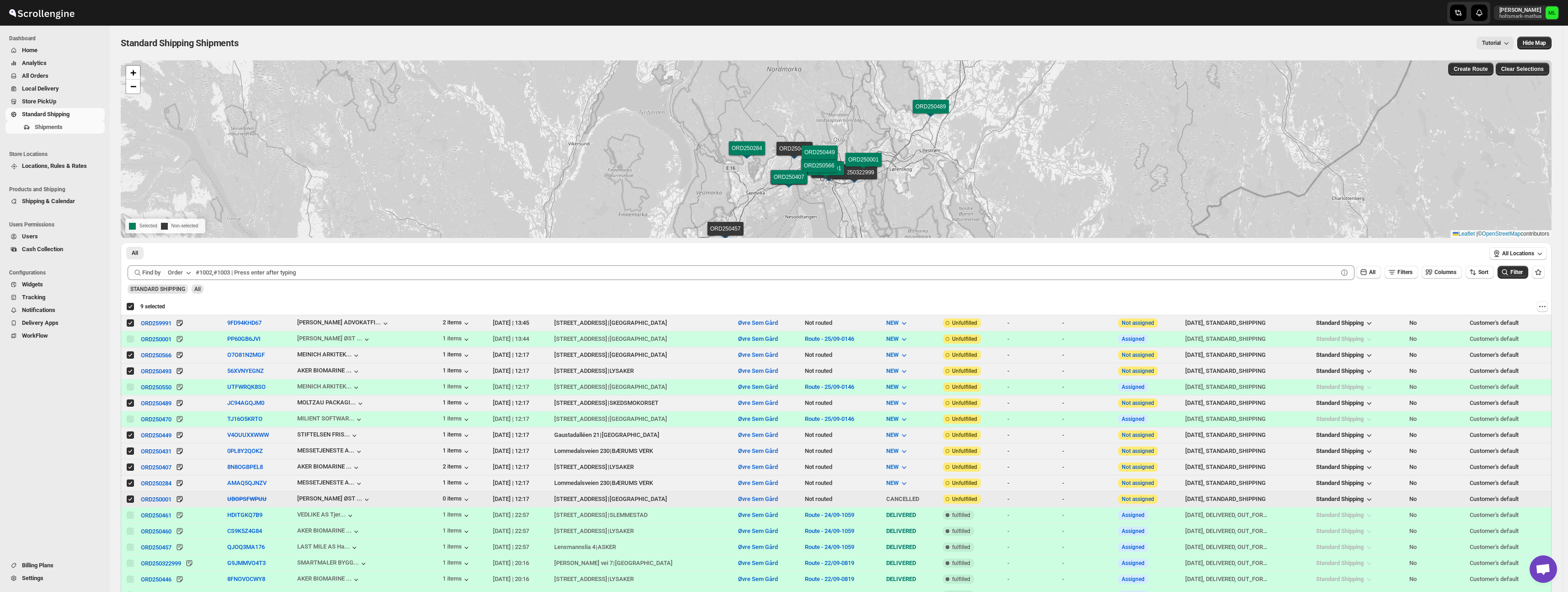
click at [131, 500] on input "Select shipment" at bounding box center [130, 499] width 7 height 7
checkbox input "false"
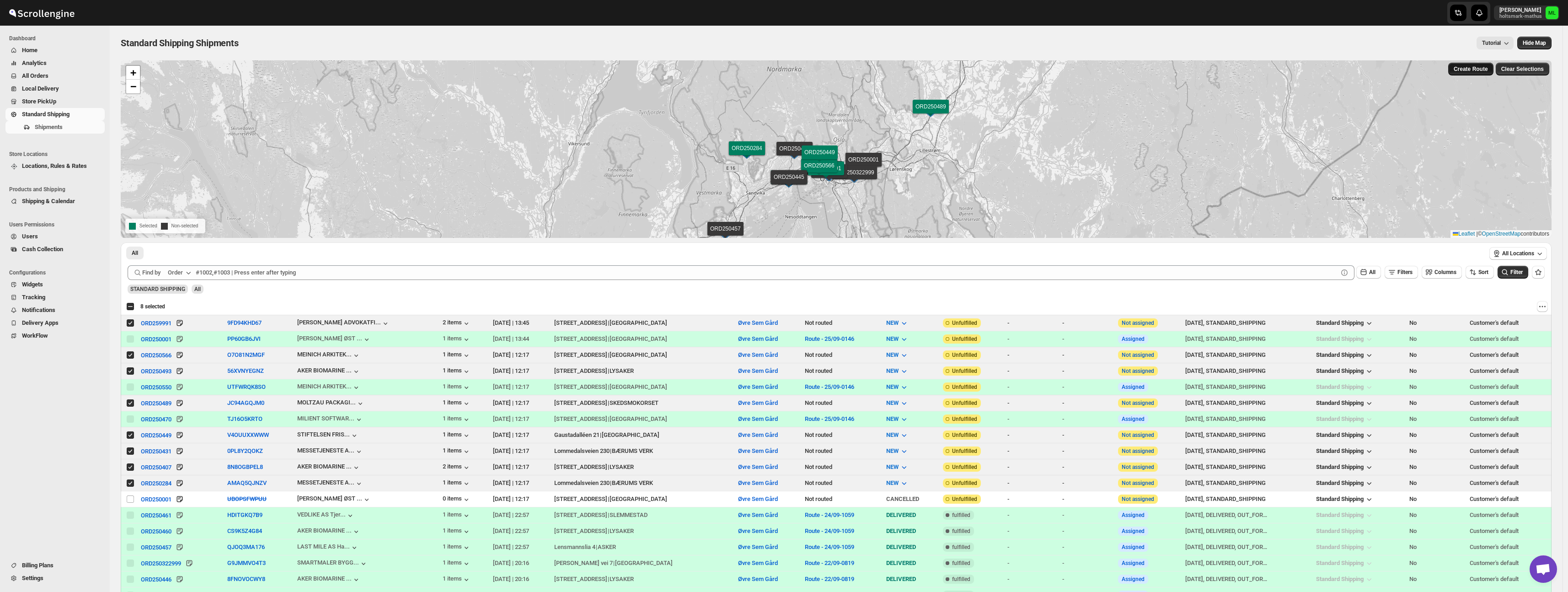
click at [1475, 74] on button "Create Route" at bounding box center [1471, 69] width 45 height 13
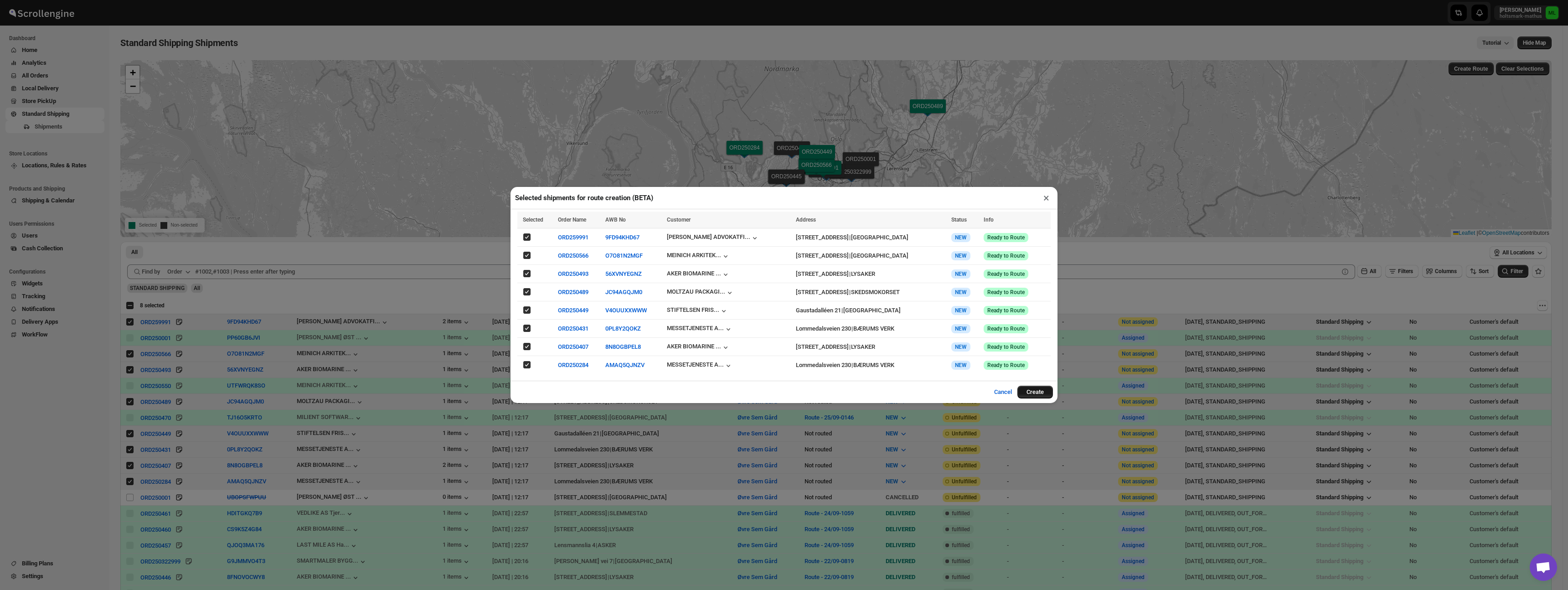
click at [1046, 390] on button "Create" at bounding box center [1035, 392] width 35 height 13
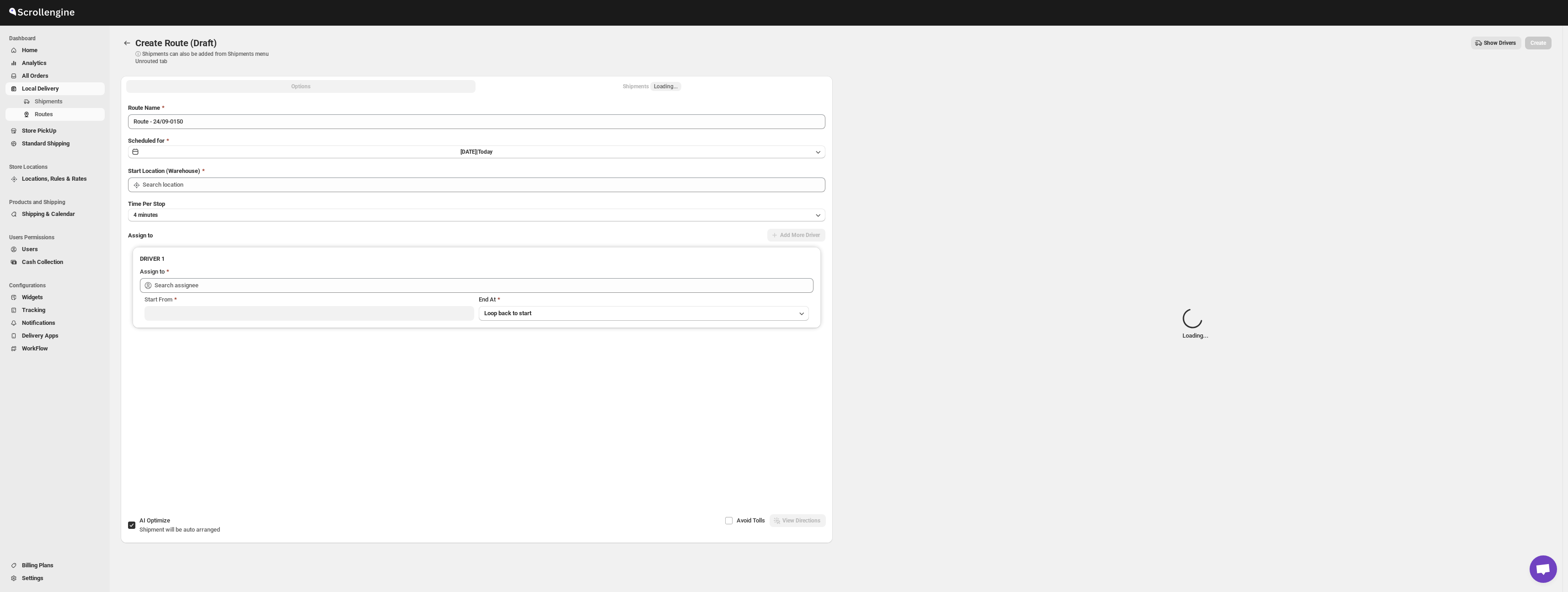
type input "Øvre Sem Gård"
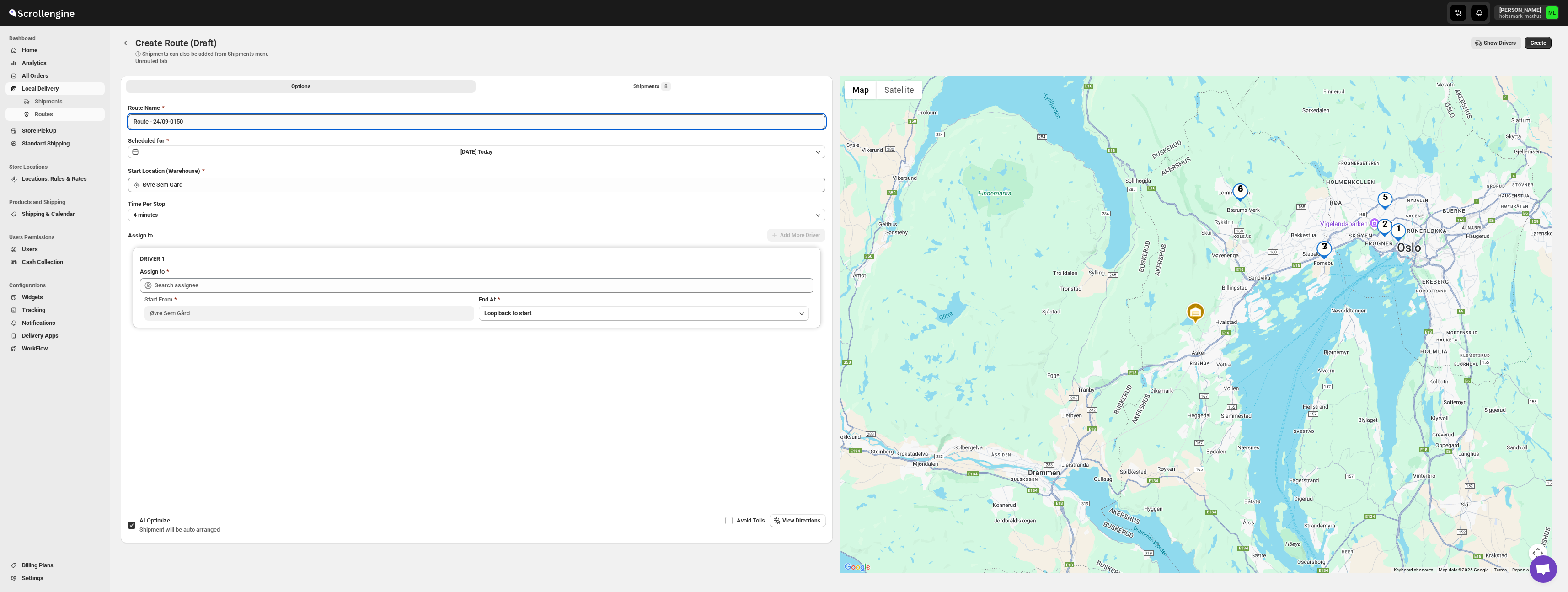
click at [269, 122] on input "Route - 24/09-0150" at bounding box center [477, 122] width 697 height 15
click at [162, 122] on input "Route - 24/09-0150" at bounding box center [477, 122] width 697 height 15
type input "Route - 26/09-0150"
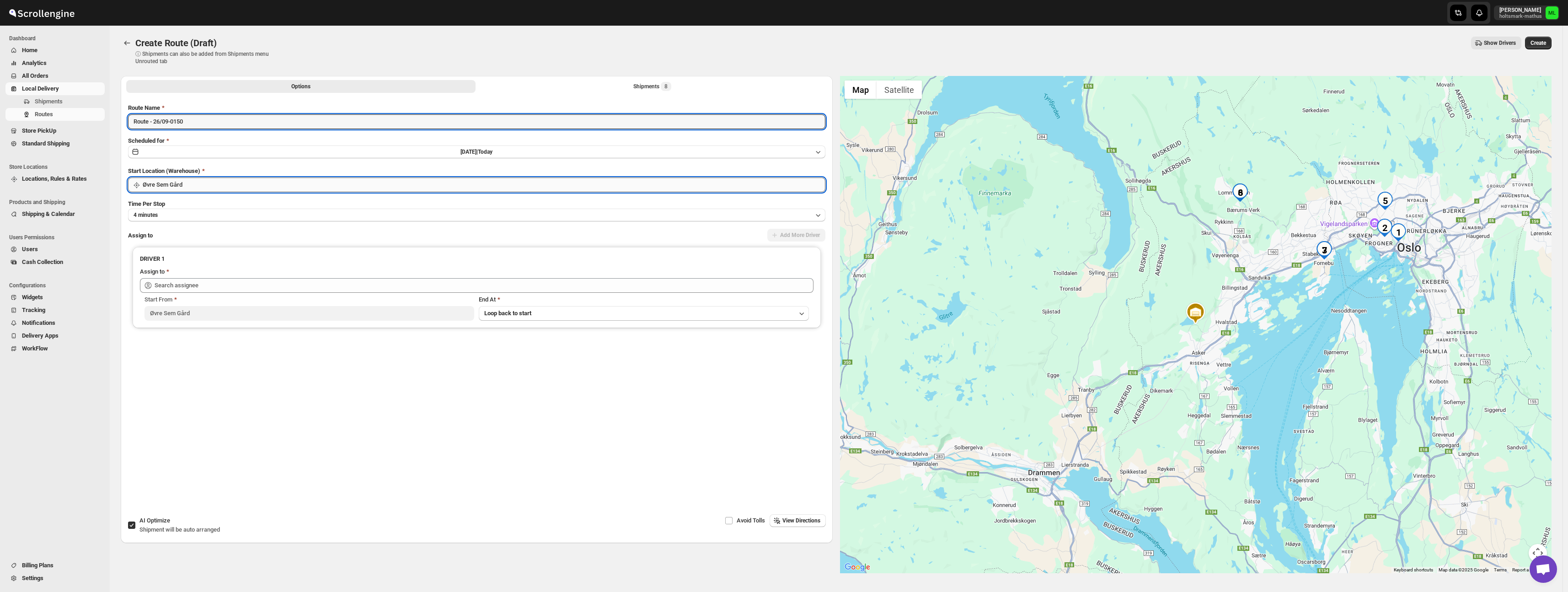
click at [239, 180] on input "Øvre Sem Gård" at bounding box center [484, 185] width 683 height 15
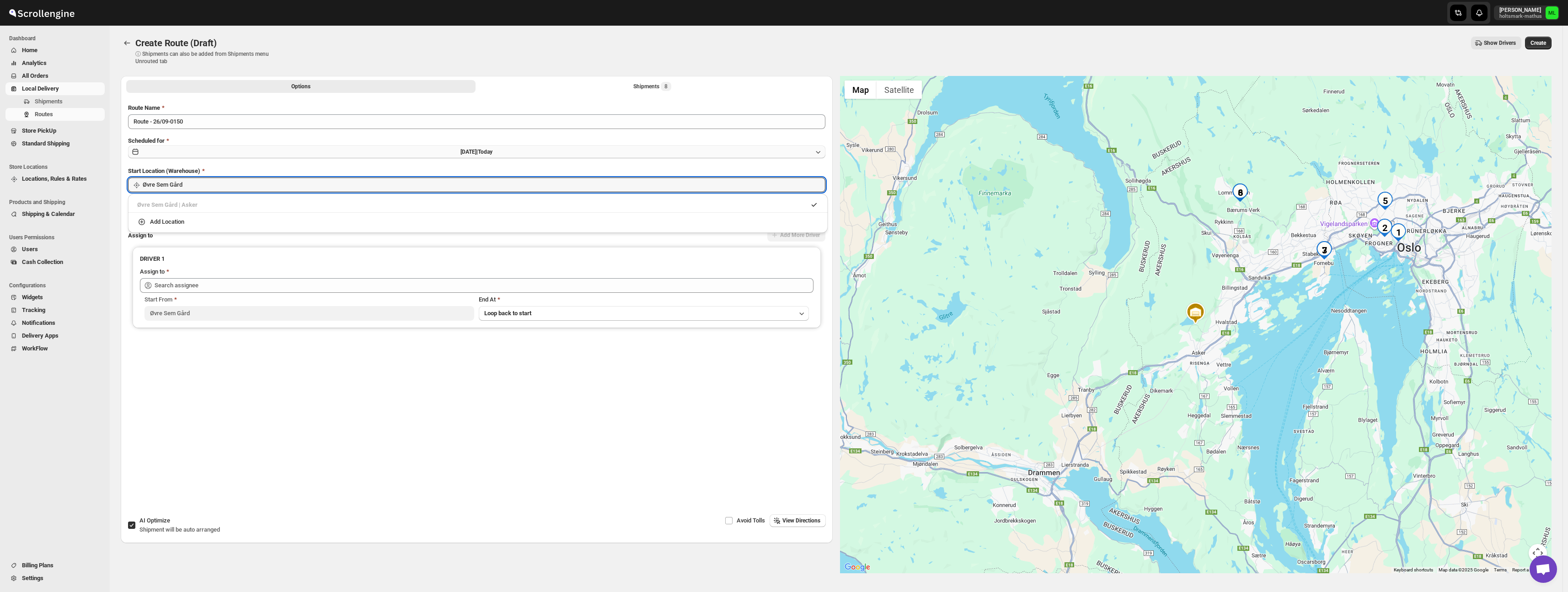
click at [237, 152] on button "[DATE] | [DATE]" at bounding box center [477, 152] width 697 height 13
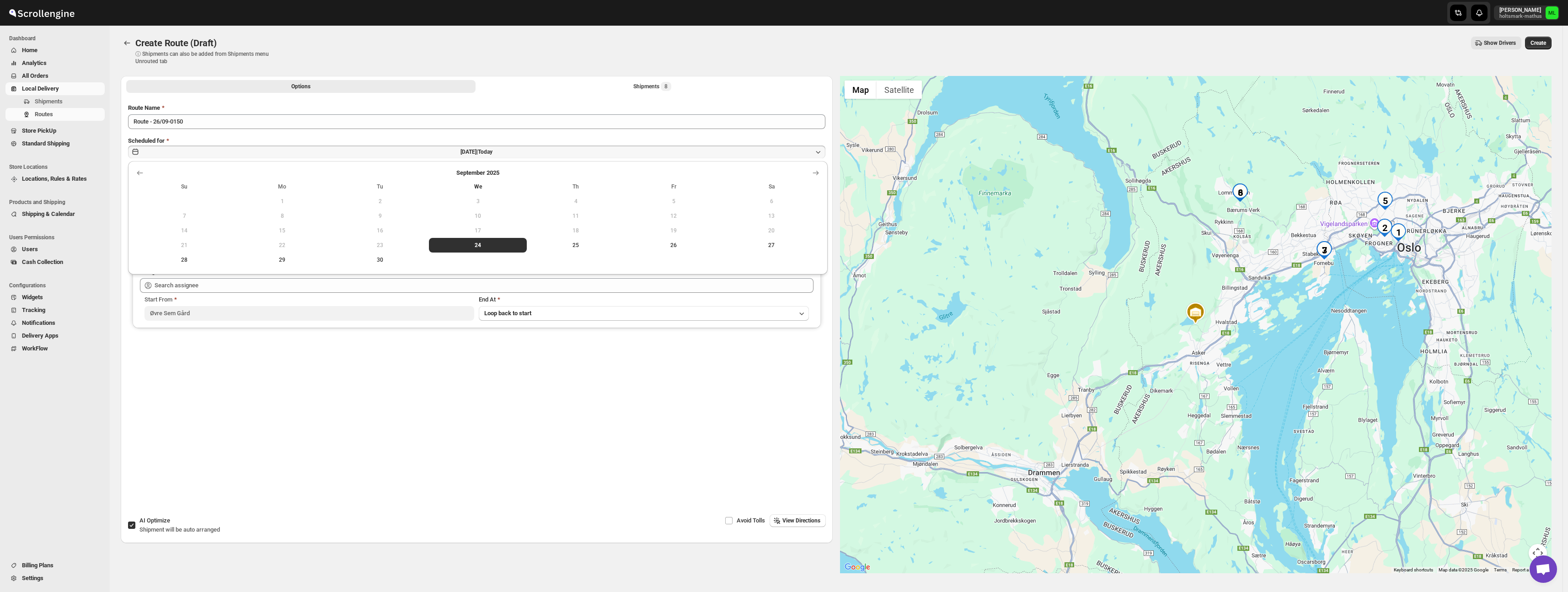
click at [692, 256] on td at bounding box center [673, 260] width 98 height 15
click at [684, 249] on button "26" at bounding box center [673, 245] width 98 height 15
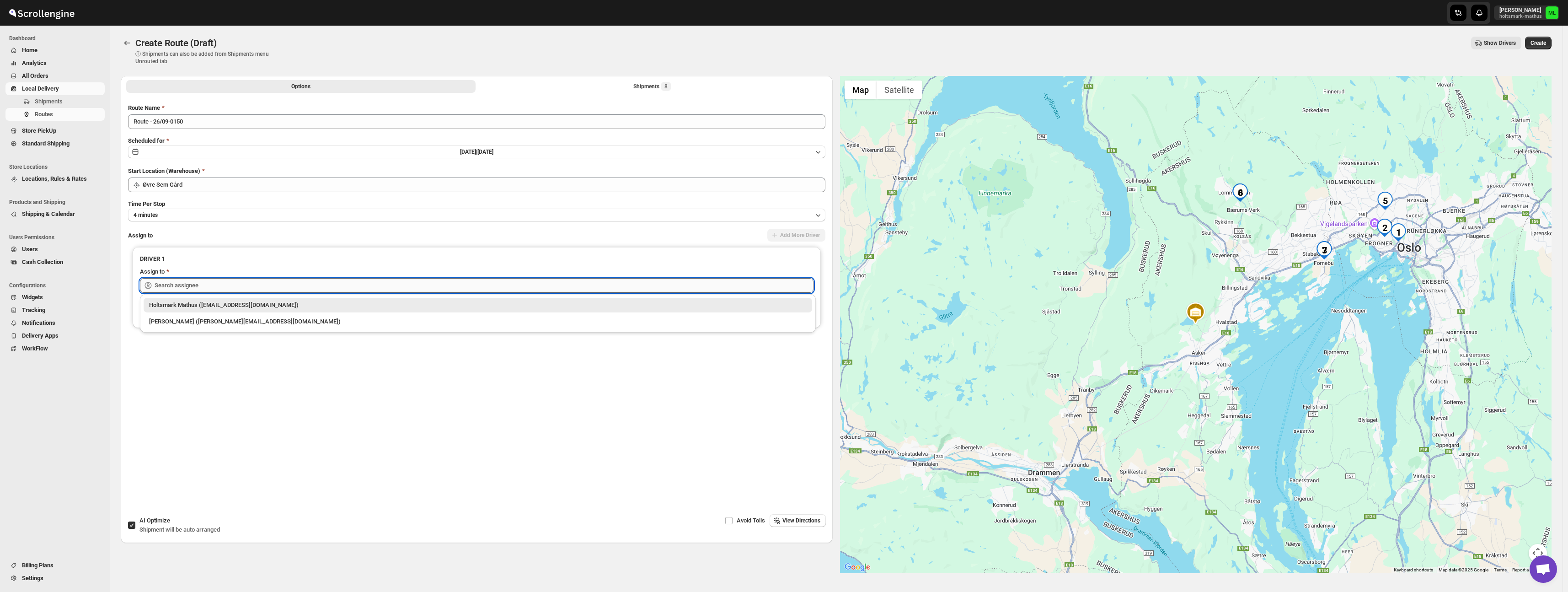
click at [210, 283] on input "text" at bounding box center [484, 285] width 659 height 15
click at [217, 321] on div "[PERSON_NAME] ([PERSON_NAME][EMAIL_ADDRESS][DOMAIN_NAME])" at bounding box center [477, 321] width 658 height 9
type input "[PERSON_NAME] ([PERSON_NAME][EMAIL_ADDRESS][DOMAIN_NAME])"
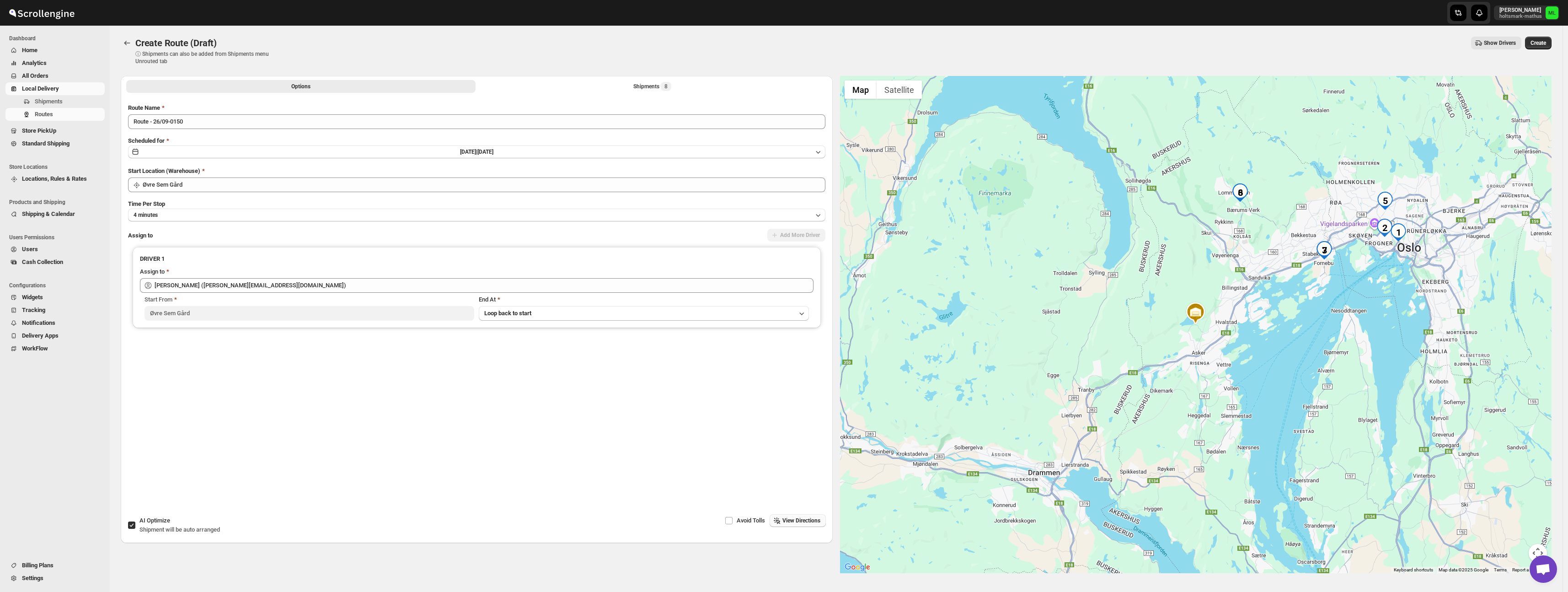
click at [782, 518] on span "View Directions" at bounding box center [801, 521] width 38 height 7
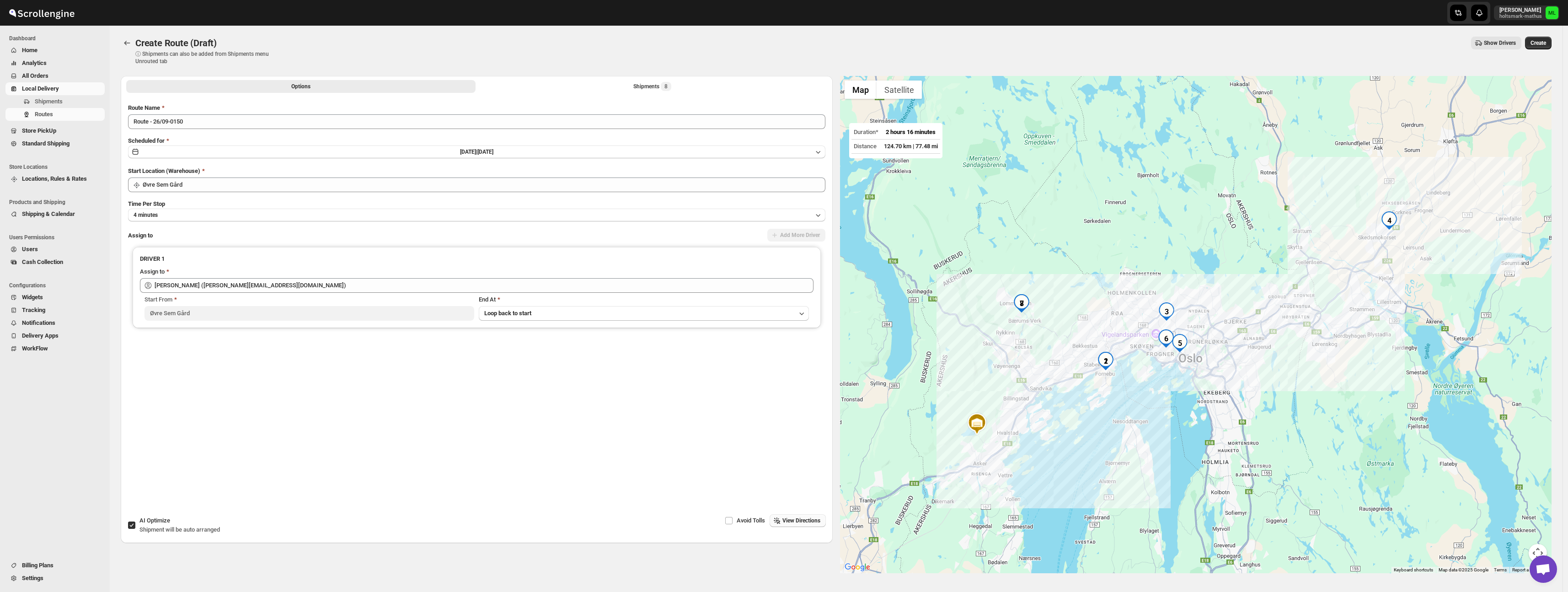
scroll to position [27, 0]
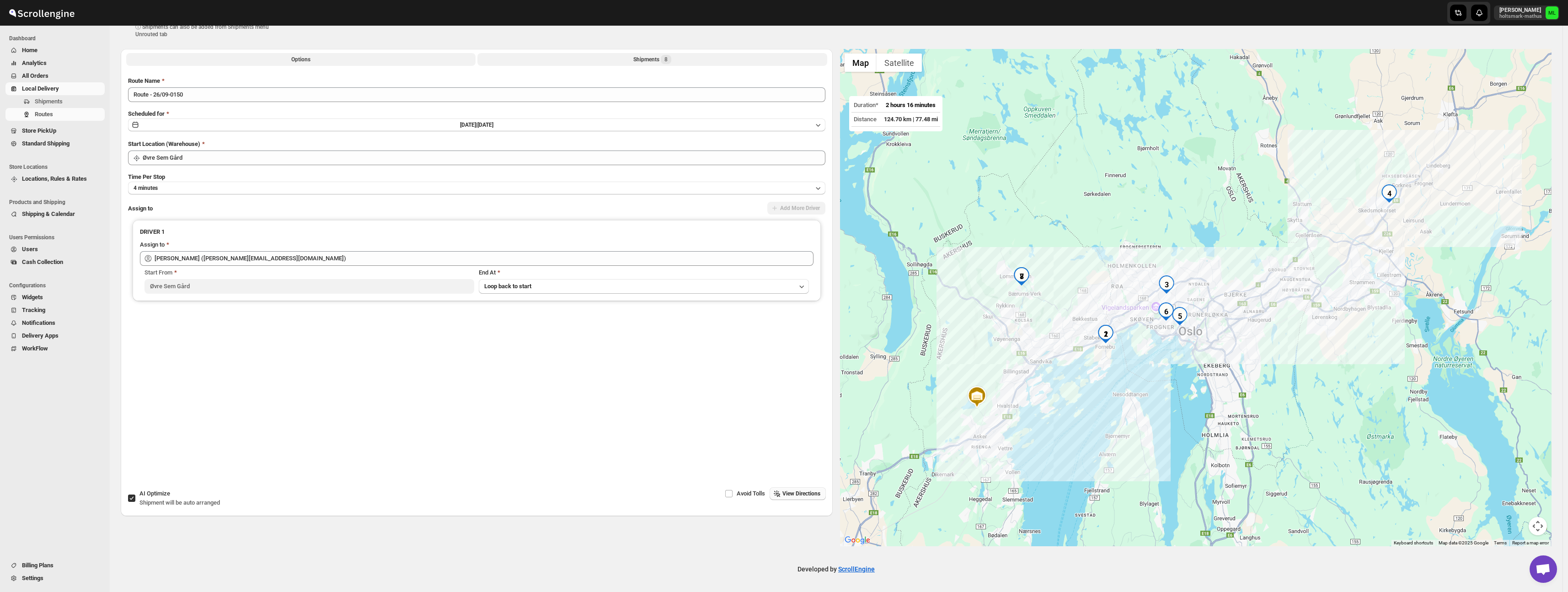
click at [639, 59] on div "Shipments 8" at bounding box center [652, 59] width 38 height 9
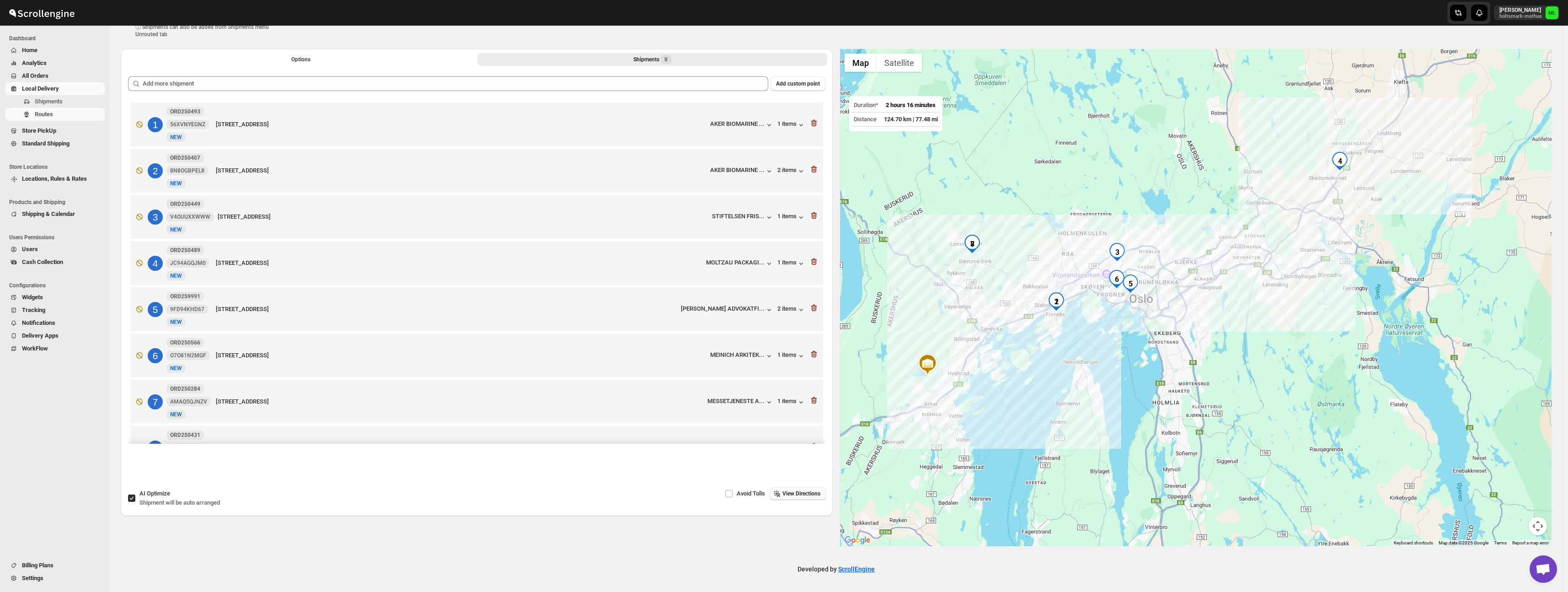
drag, startPoint x: 1126, startPoint y: 274, endPoint x: 921, endPoint y: 349, distance: 218.3
click at [885, 348] on div at bounding box center [1196, 298] width 712 height 497
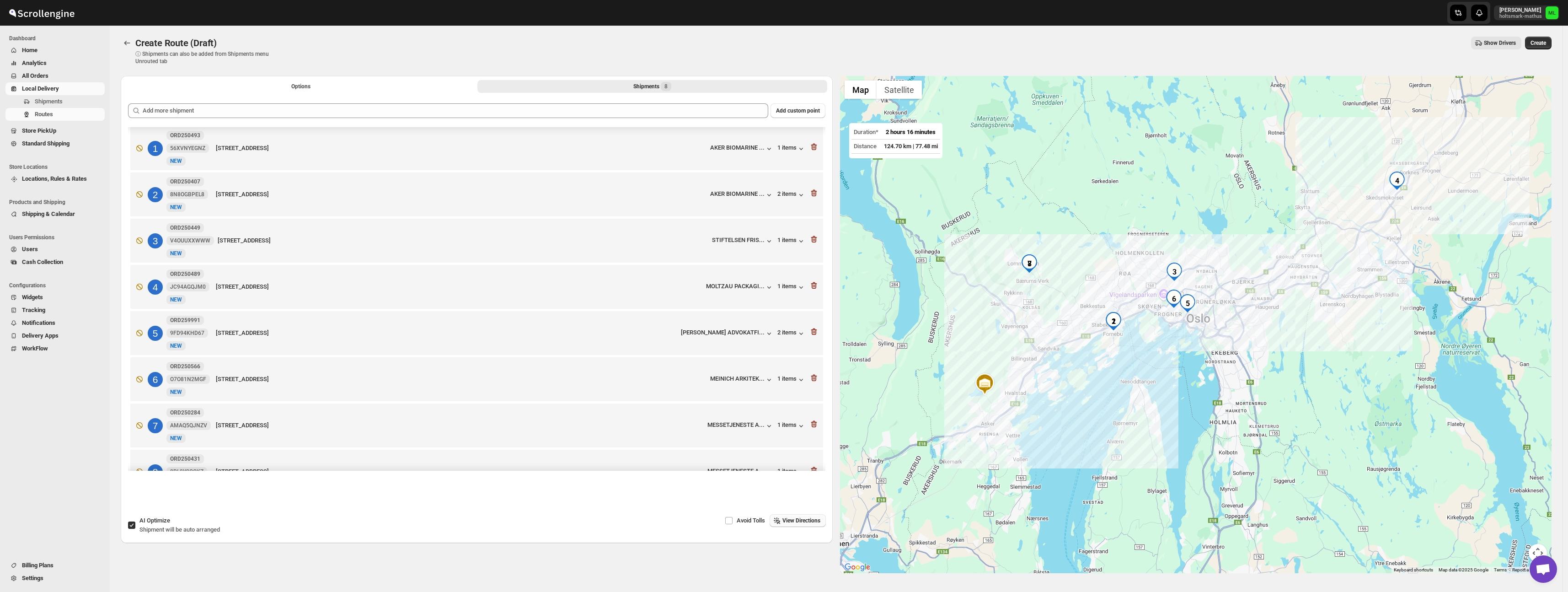
scroll to position [0, 0]
click at [1542, 45] on span "Create" at bounding box center [1537, 43] width 15 height 7
